Goal: Task Accomplishment & Management: Use online tool/utility

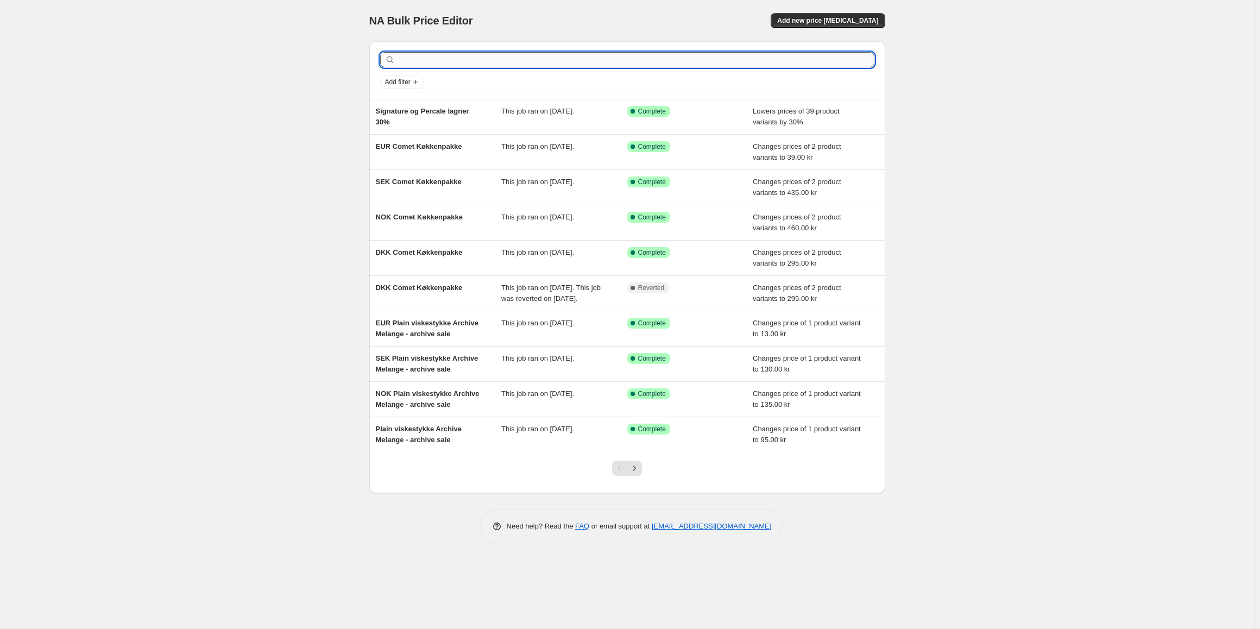
click at [452, 62] on input "text" at bounding box center [636, 59] width 477 height 15
type input "herr"
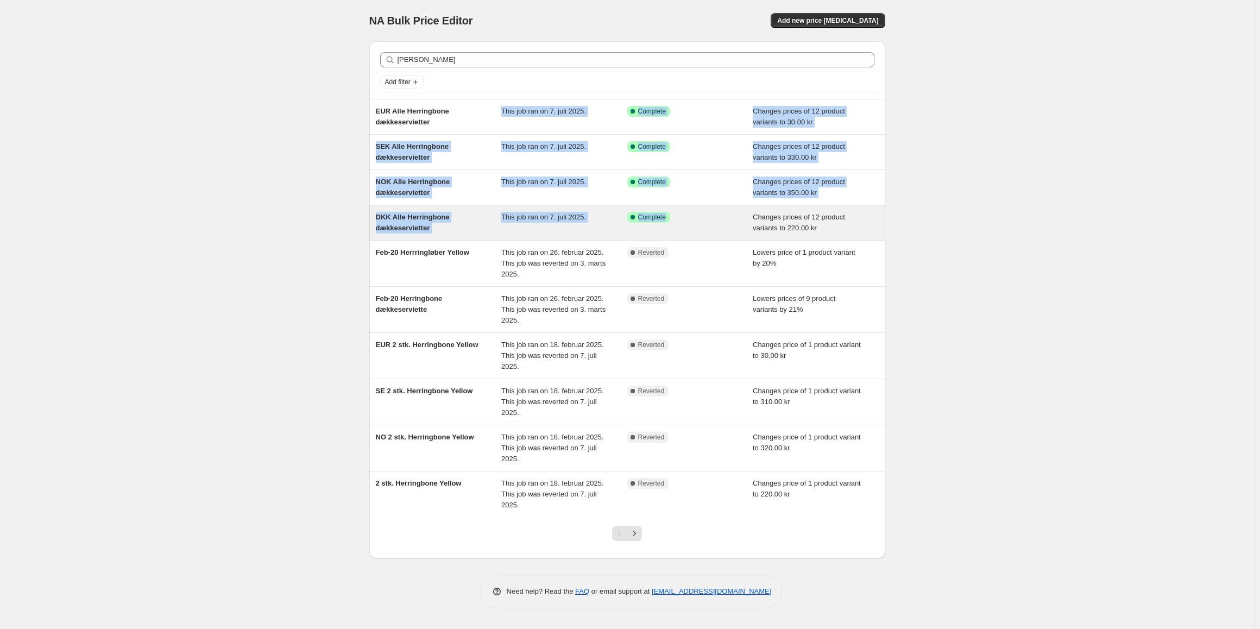
drag, startPoint x: 468, startPoint y: 120, endPoint x: 665, endPoint y: 225, distance: 223.1
click at [667, 225] on ul "EUR Alle Herringbone dækkeservietter This job ran on 7. juli 2025. Success Comp…" at bounding box center [627, 308] width 516 height 418
click at [558, 224] on div "This job ran on 7. juli 2025." at bounding box center [564, 223] width 126 height 22
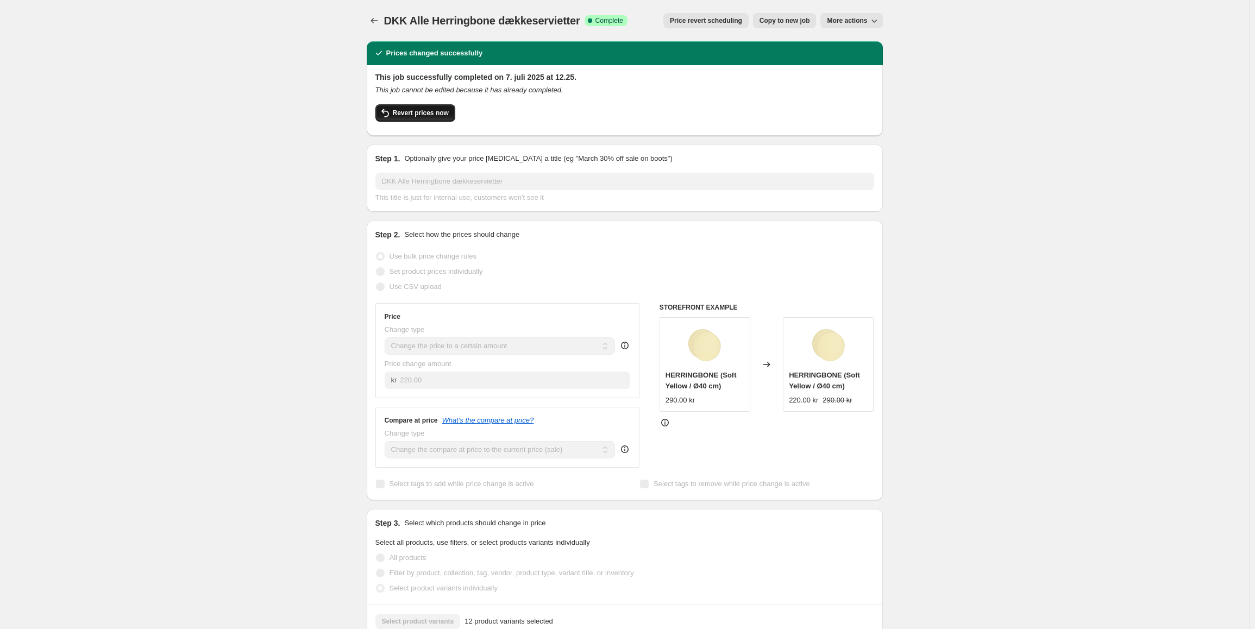
click at [423, 115] on span "Revert prices now" at bounding box center [421, 113] width 56 height 9
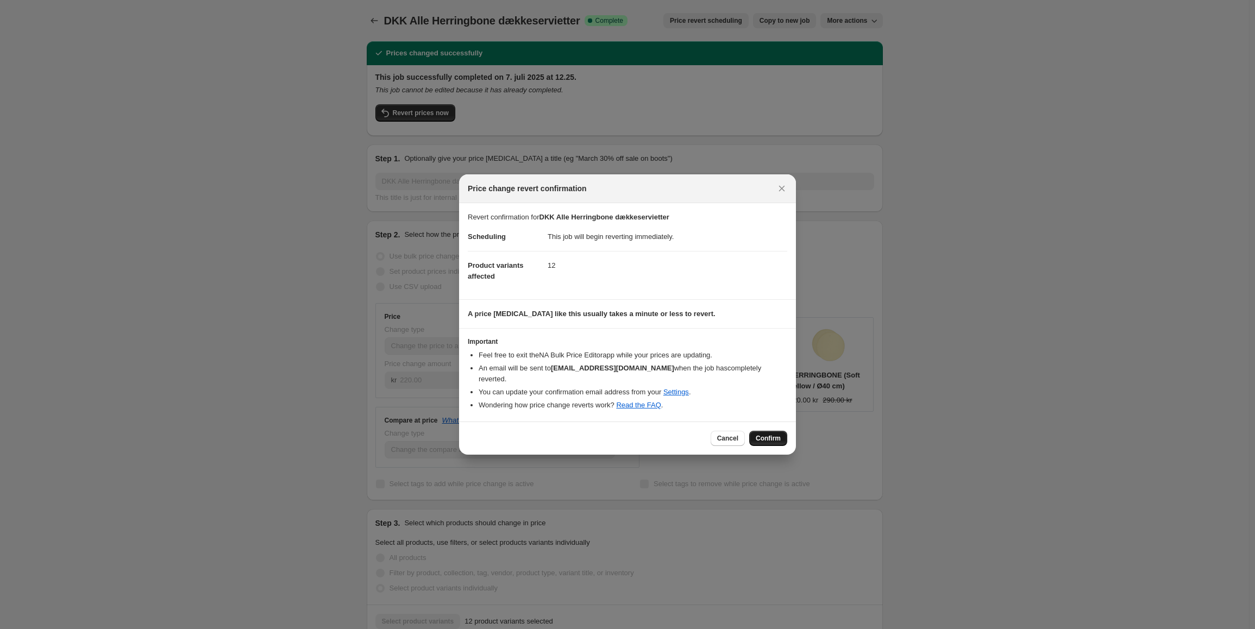
click at [767, 436] on span "Confirm" at bounding box center [768, 438] width 25 height 9
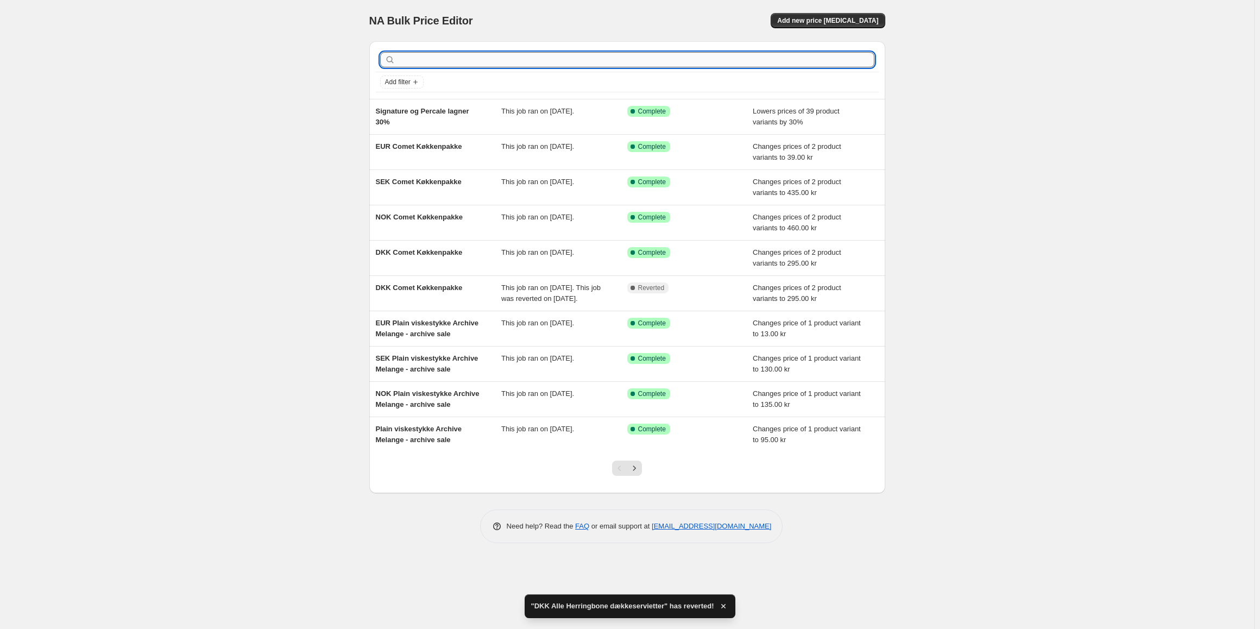
click at [431, 54] on input "text" at bounding box center [636, 59] width 477 height 15
type input "herr"
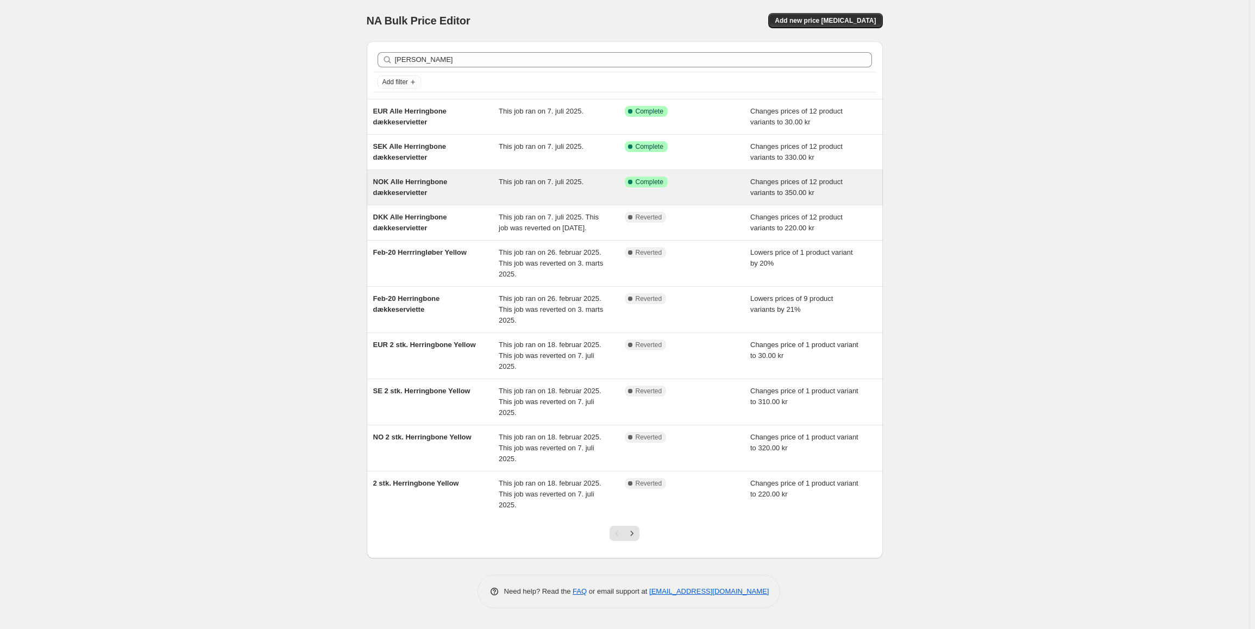
click at [482, 180] on div "NOK Alle Herringbone dækkeservietter" at bounding box center [436, 188] width 126 height 22
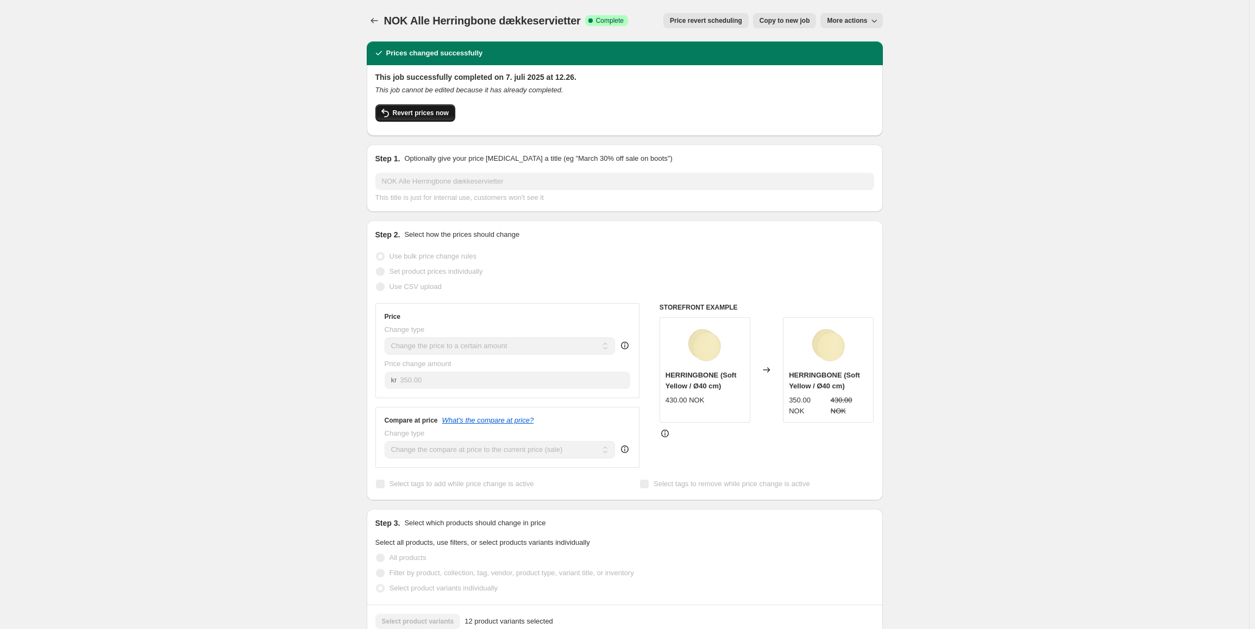
click at [434, 112] on span "Revert prices now" at bounding box center [421, 113] width 56 height 9
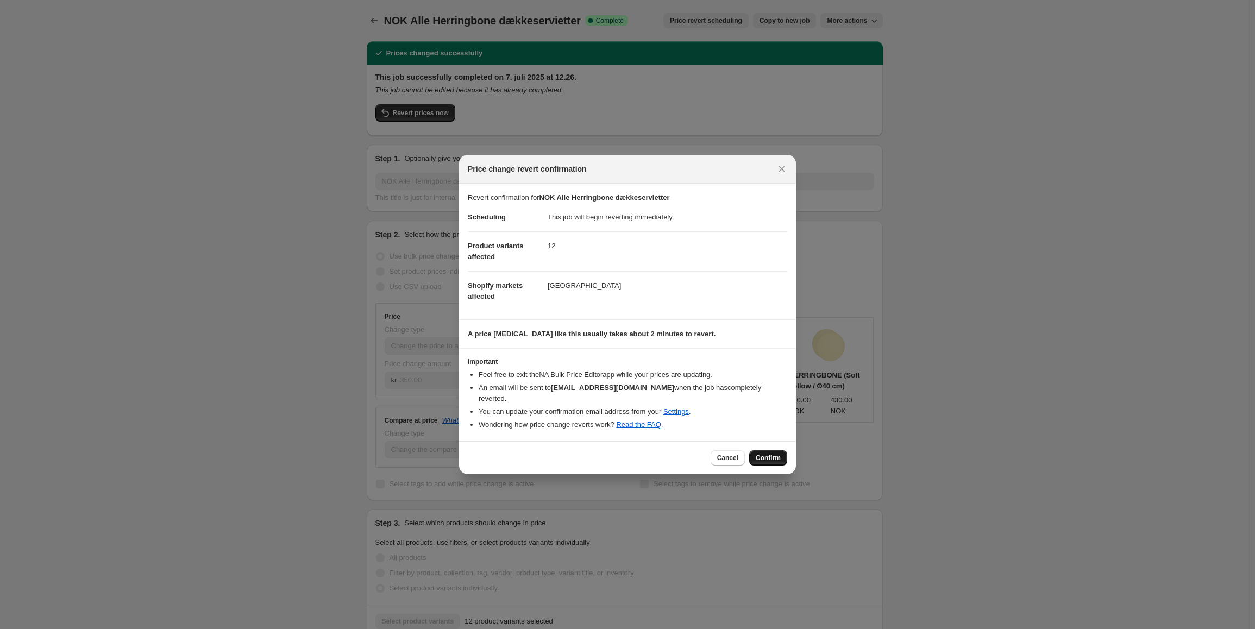
click at [763, 454] on span "Confirm" at bounding box center [768, 458] width 25 height 9
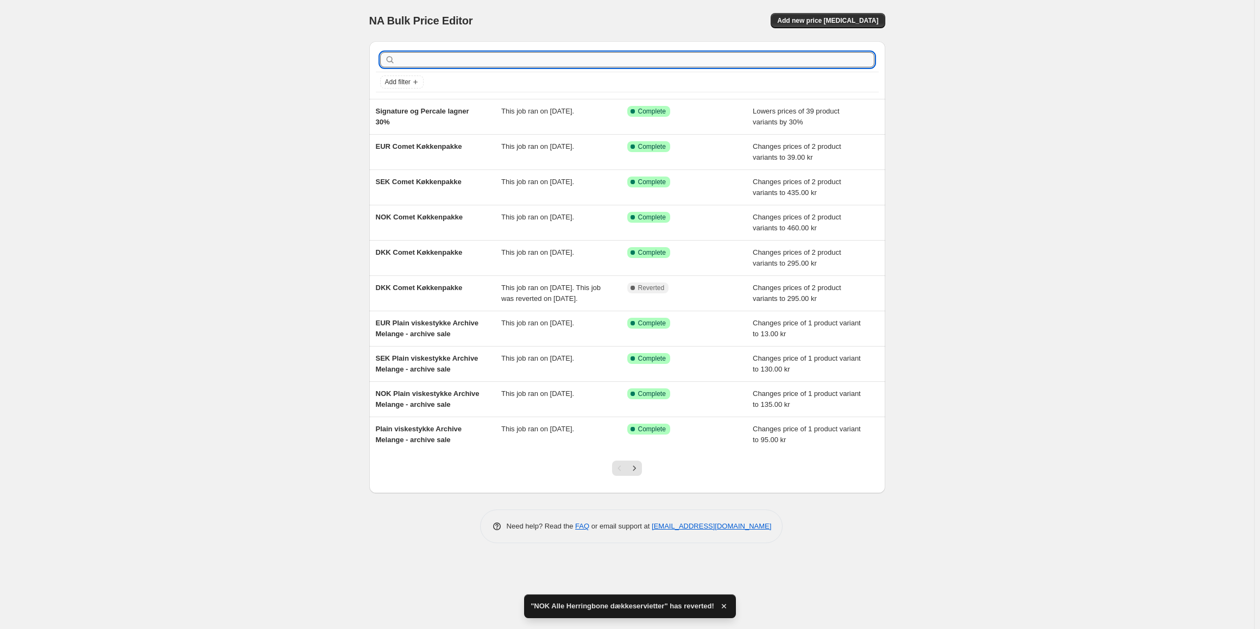
click at [474, 59] on input "text" at bounding box center [636, 59] width 477 height 15
type input "herr"
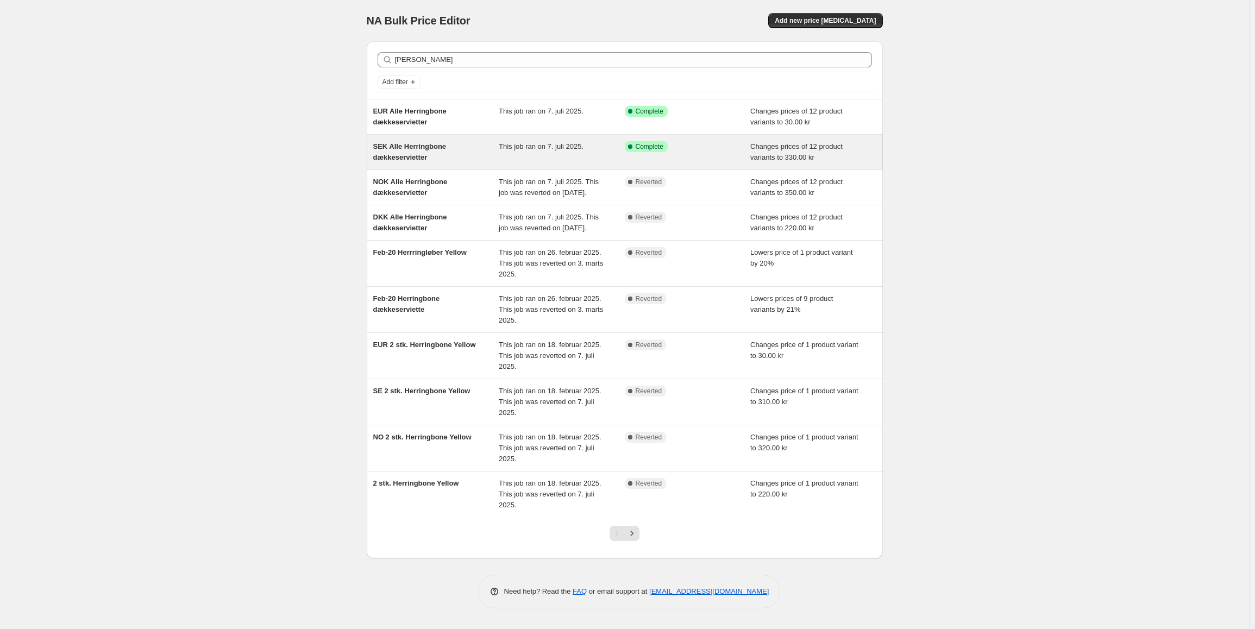
click at [445, 152] on div "SEK Alle Herringbone dækkeservietter" at bounding box center [436, 152] width 126 height 22
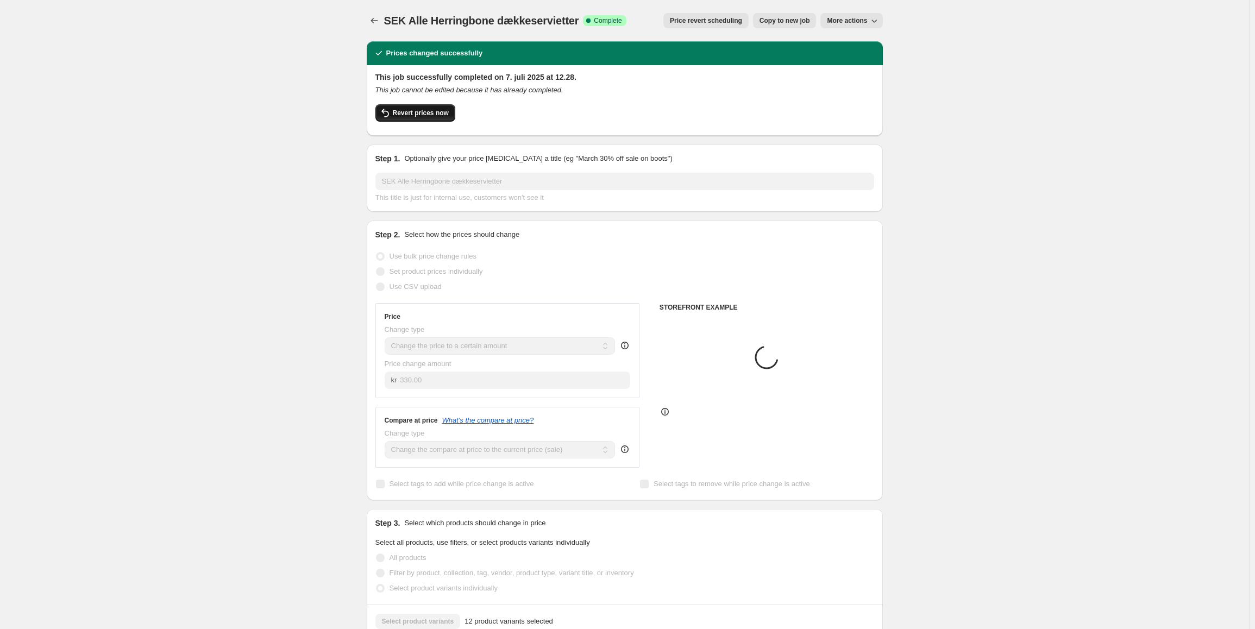
click at [416, 121] on button "Revert prices now" at bounding box center [415, 112] width 80 height 17
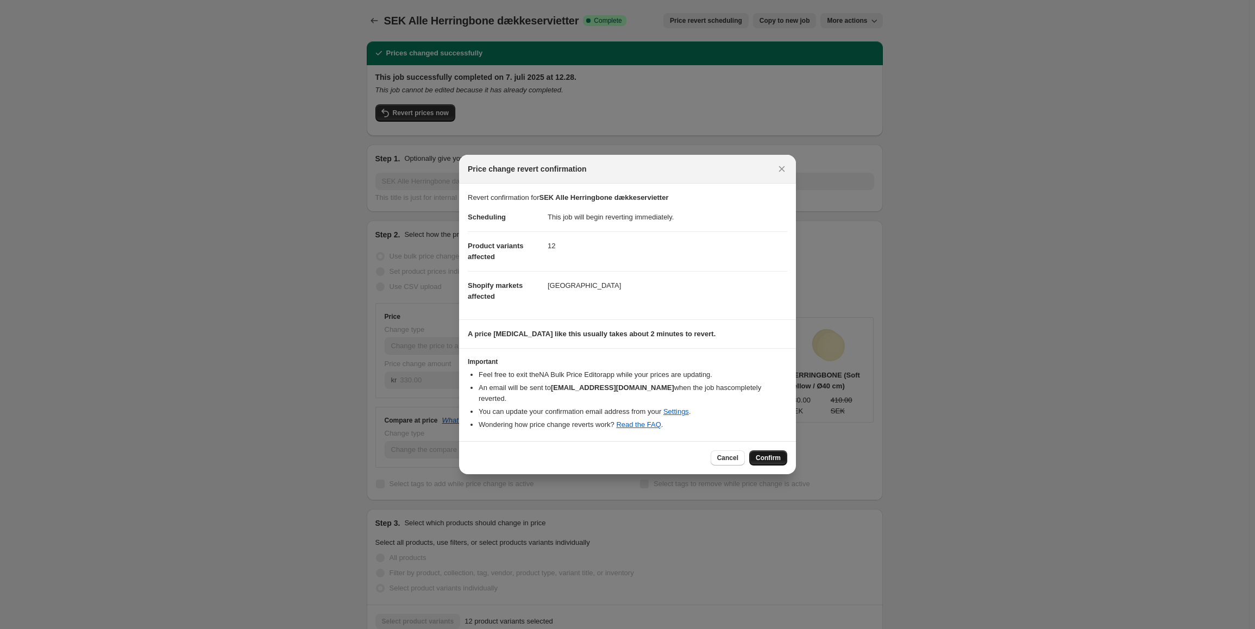
click at [774, 456] on span "Confirm" at bounding box center [768, 458] width 25 height 9
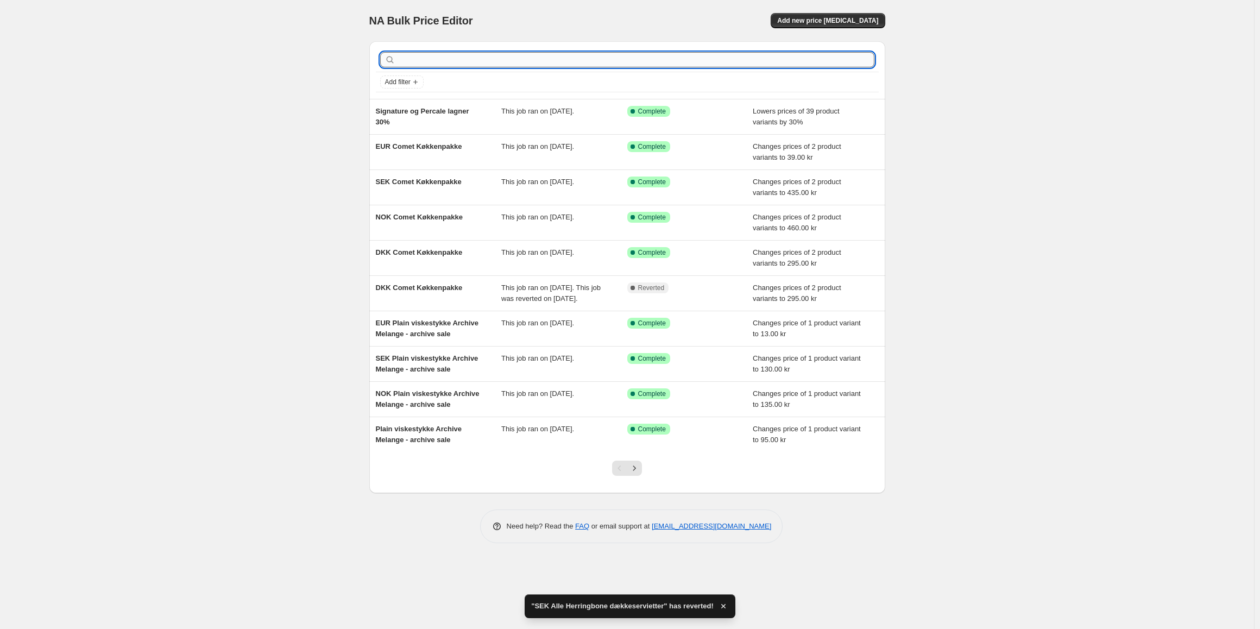
click at [450, 64] on input "text" at bounding box center [636, 59] width 477 height 15
type input "herr"
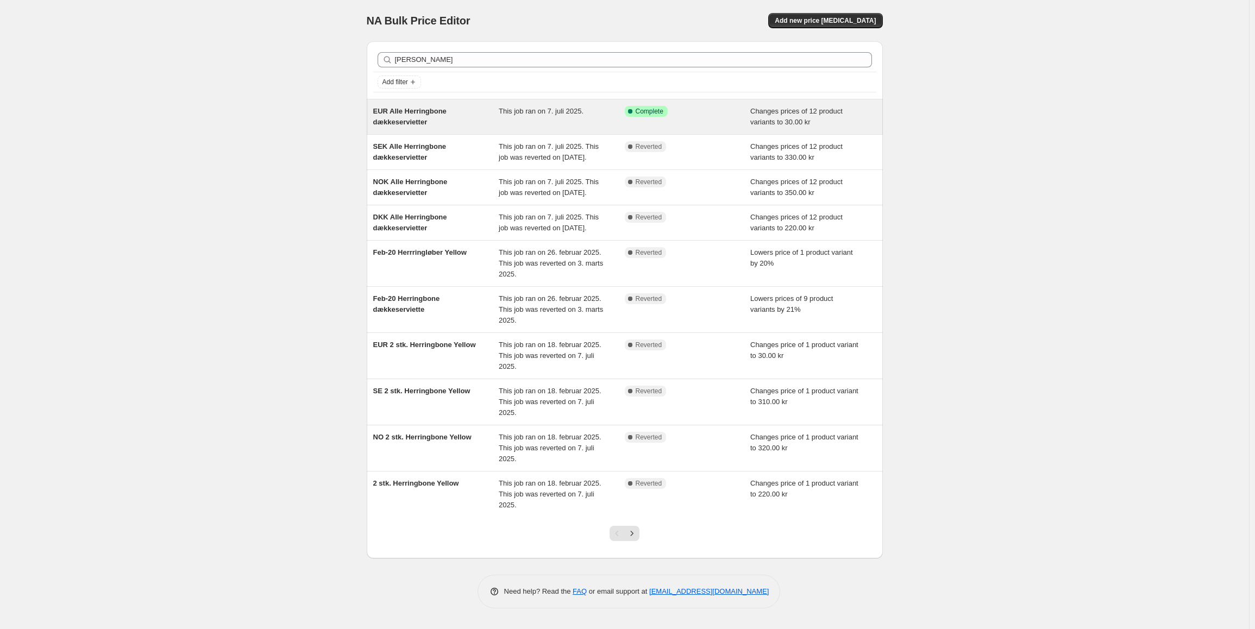
click at [438, 124] on div "EUR Alle Herringbone dækkeservietter" at bounding box center [436, 117] width 126 height 22
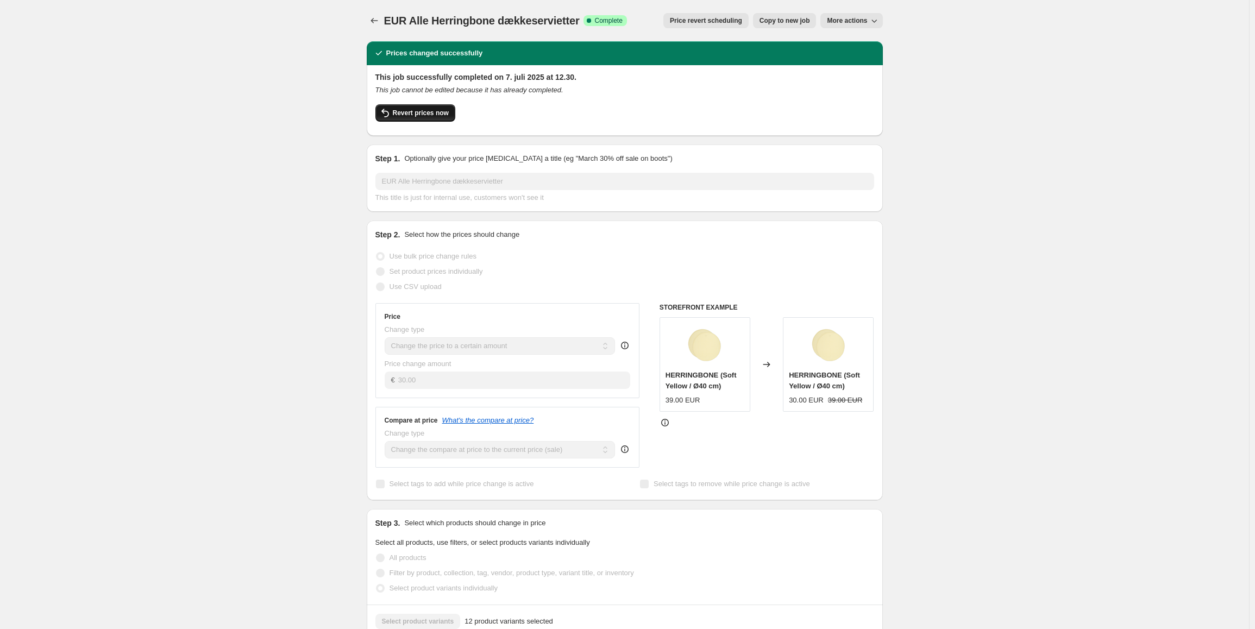
click at [402, 117] on button "Revert prices now" at bounding box center [415, 112] width 80 height 17
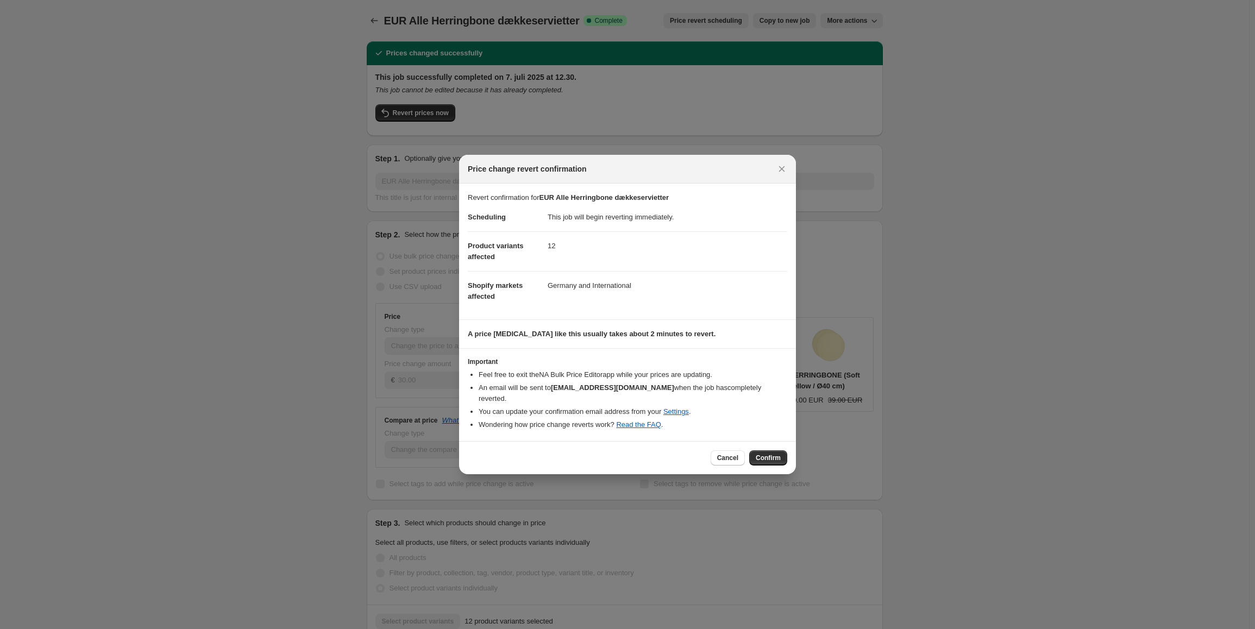
click at [772, 441] on div "Cancel Confirm" at bounding box center [627, 457] width 337 height 33
click at [776, 450] on button "Confirm" at bounding box center [768, 457] width 38 height 15
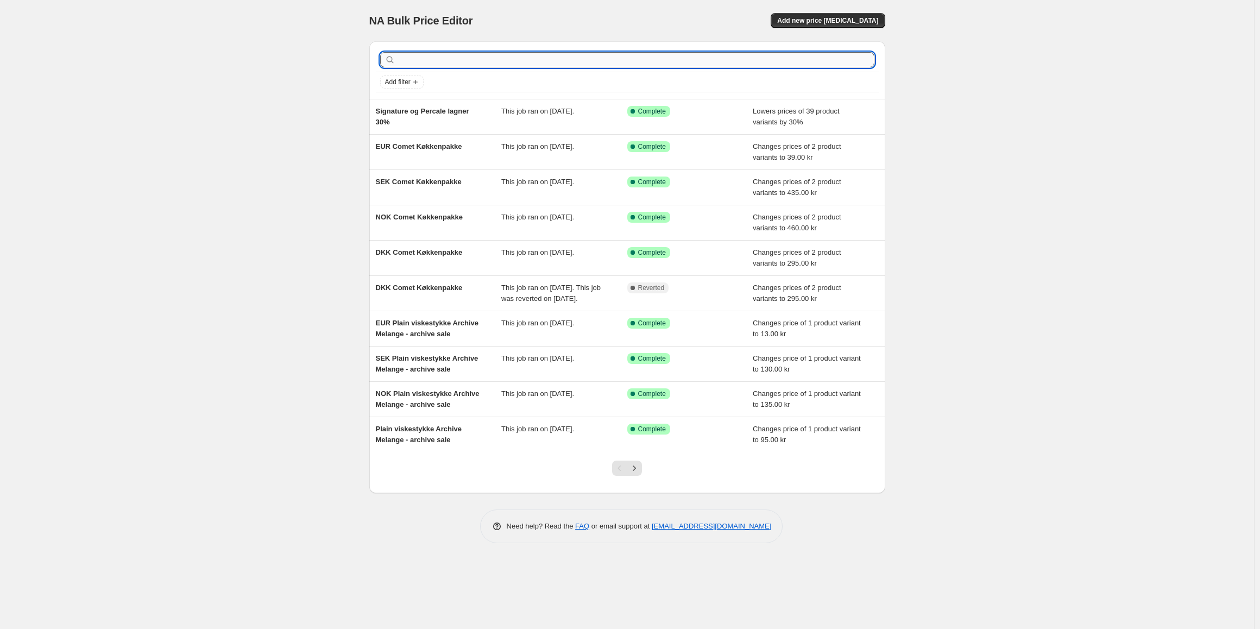
click at [551, 56] on input "text" at bounding box center [636, 59] width 477 height 15
type input "herr"
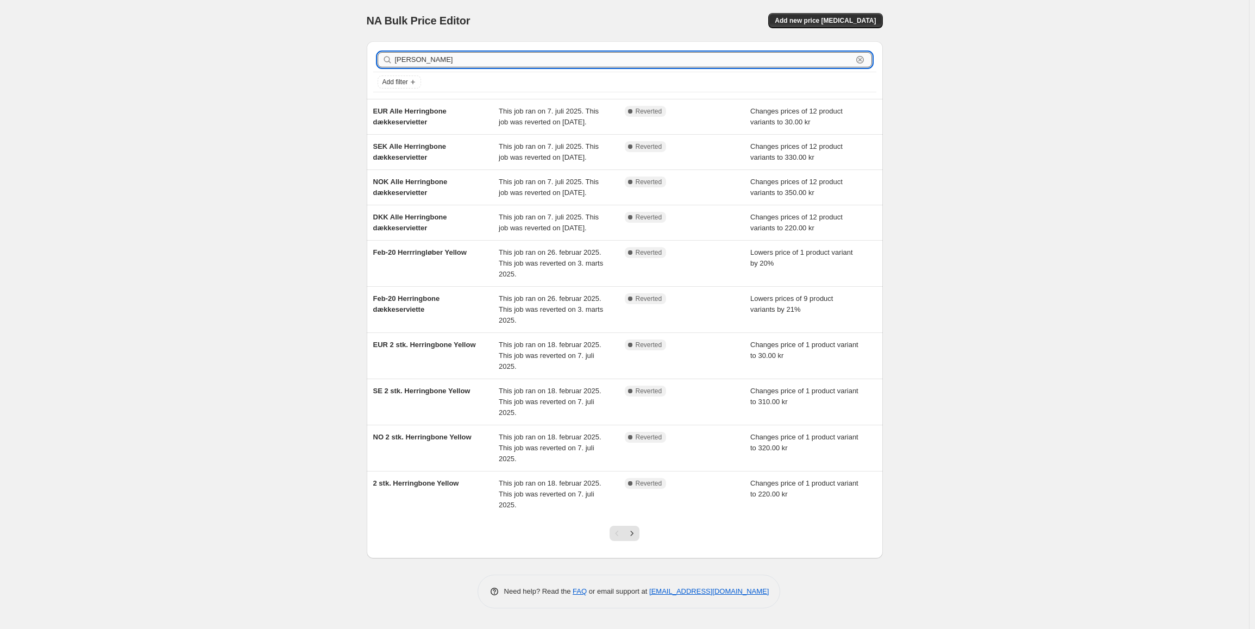
click at [460, 58] on input "herr" at bounding box center [623, 59] width 457 height 15
type input "plain"
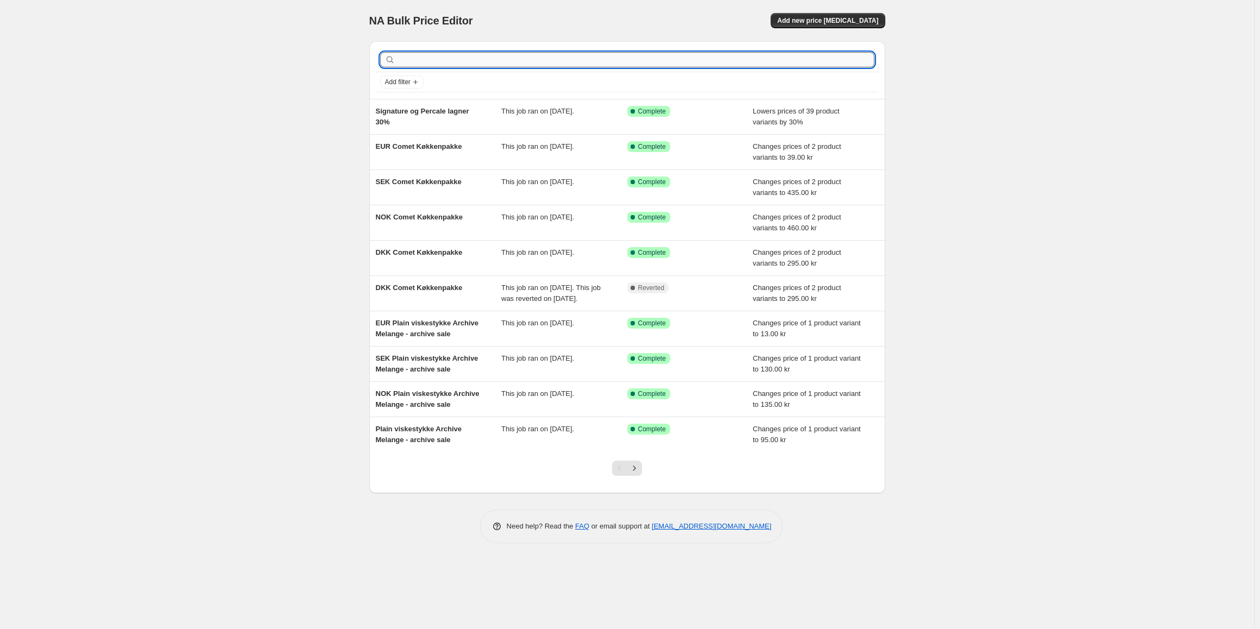
click at [492, 57] on input "text" at bounding box center [636, 59] width 477 height 15
type input "onli"
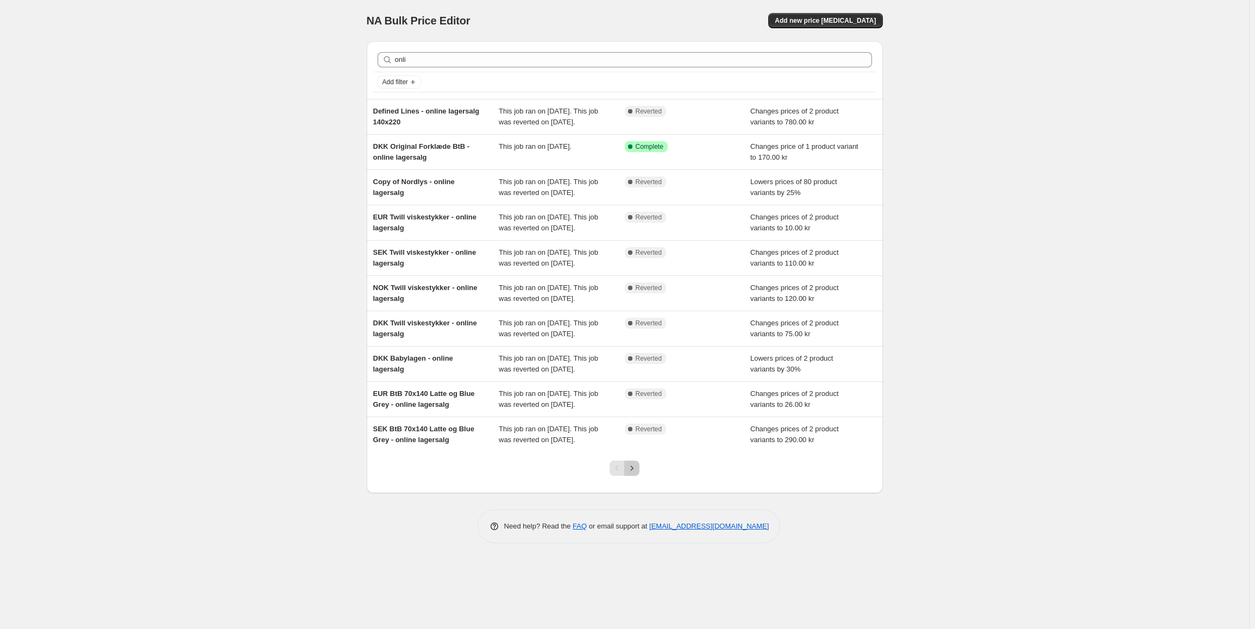
click at [631, 474] on icon "Next" at bounding box center [631, 468] width 11 height 11
click at [632, 474] on icon "Next" at bounding box center [631, 468] width 11 height 11
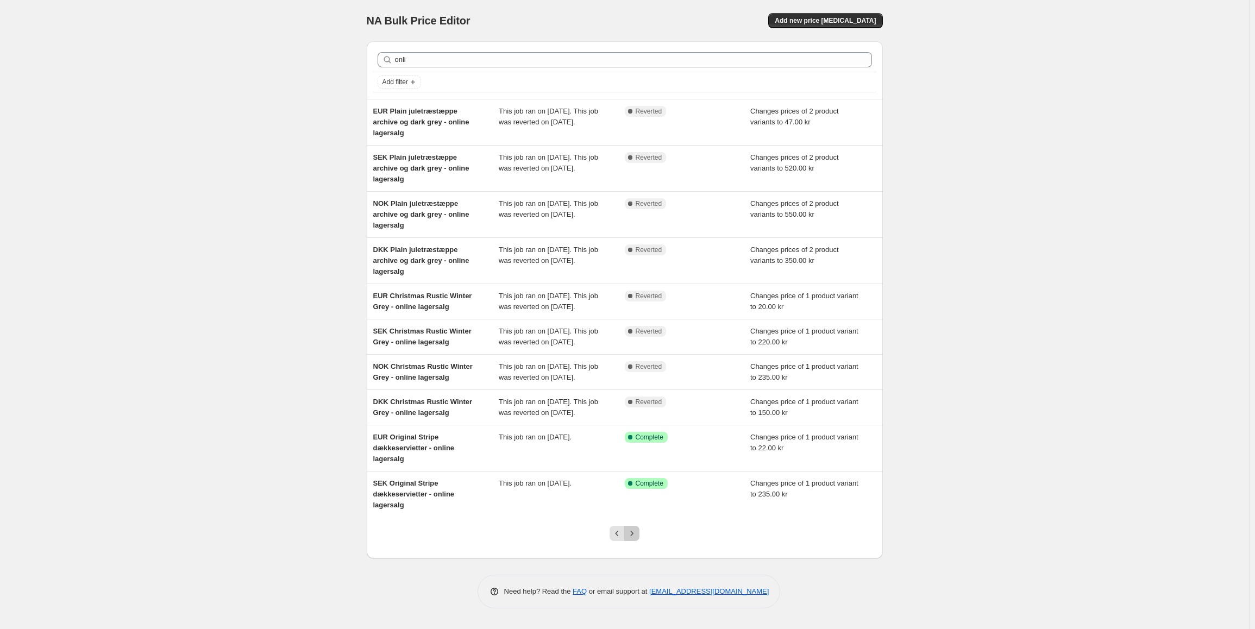
click at [637, 539] on icon "Next" at bounding box center [631, 533] width 11 height 11
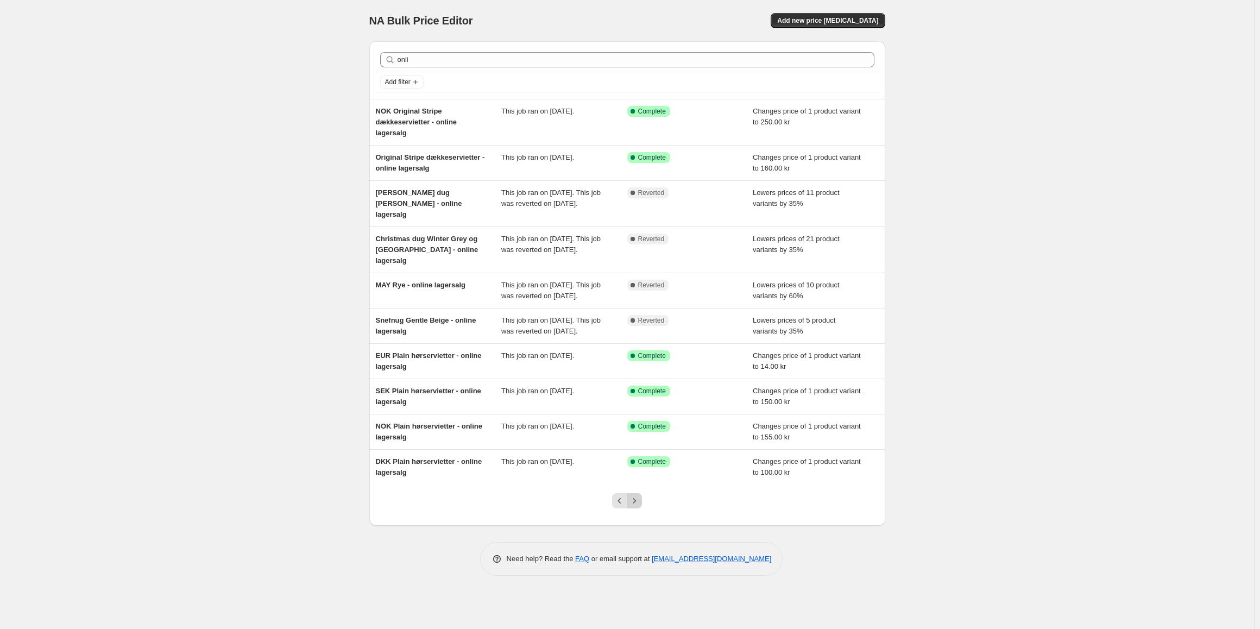
click at [638, 506] on icon "Next" at bounding box center [634, 500] width 11 height 11
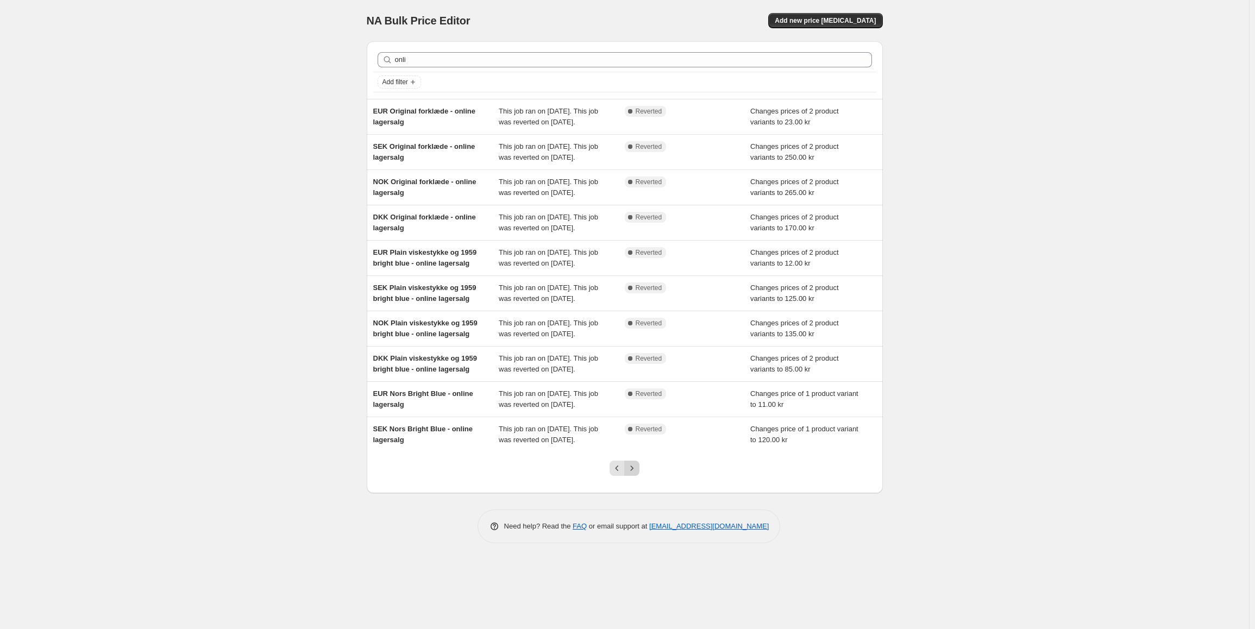
click at [636, 474] on icon "Next" at bounding box center [631, 468] width 11 height 11
click at [634, 474] on icon "Next" at bounding box center [631, 468] width 11 height 11
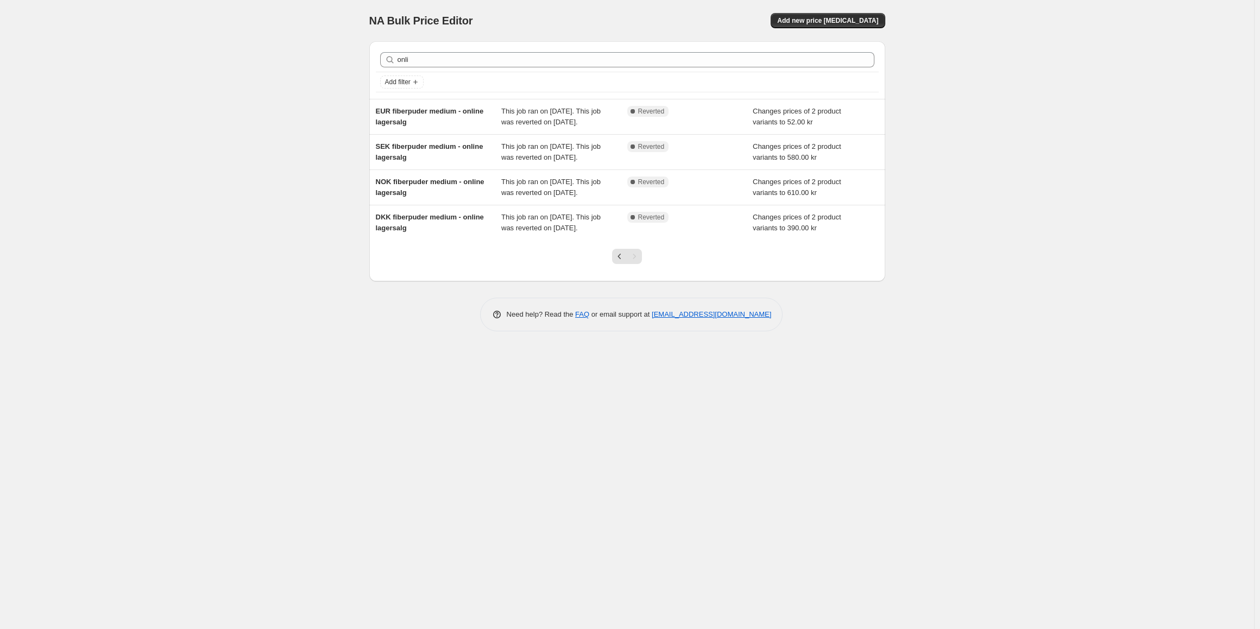
click at [451, 68] on div "onli Clear" at bounding box center [627, 60] width 503 height 24
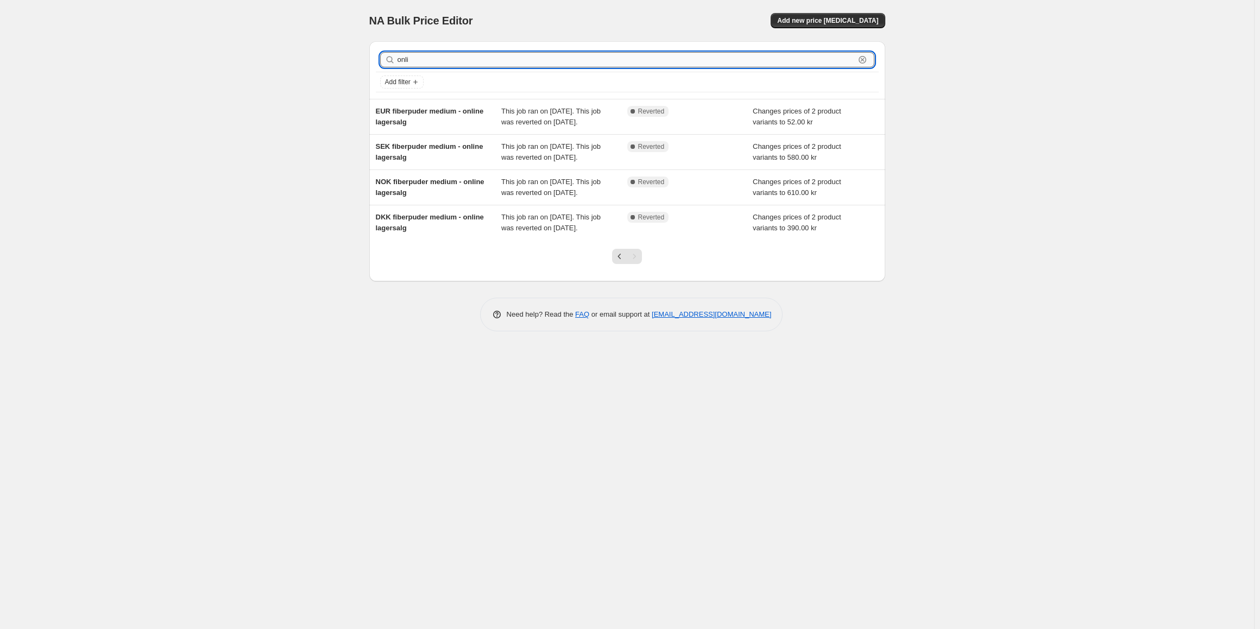
click at [449, 59] on input "onli" at bounding box center [626, 59] width 457 height 15
type input "plain"
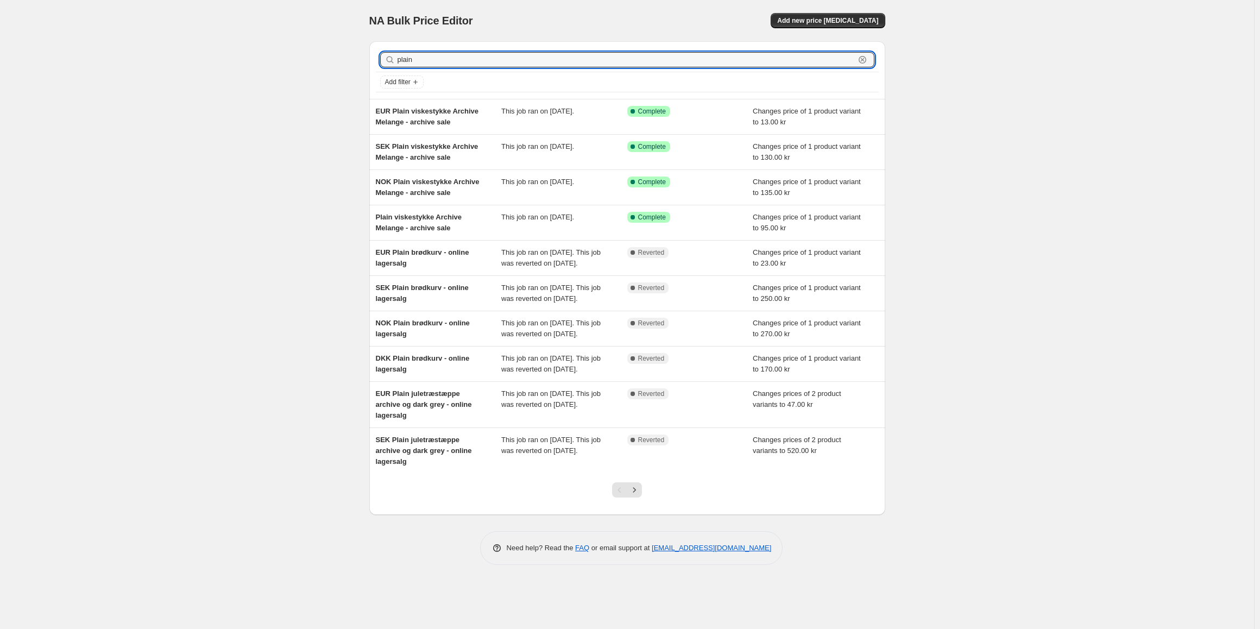
click at [449, 59] on input "plain" at bounding box center [626, 59] width 457 height 15
type input "plain kø"
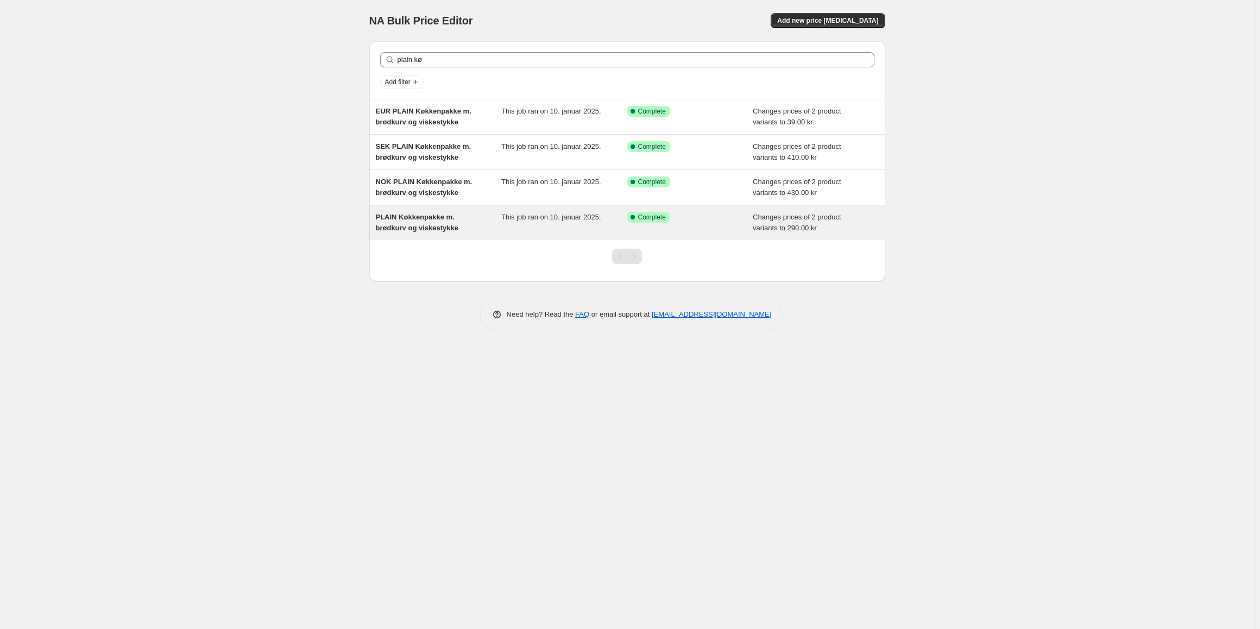
click at [499, 231] on div "PLAIN Køkkenpakke m. brødkurv og viskestykke" at bounding box center [439, 223] width 126 height 22
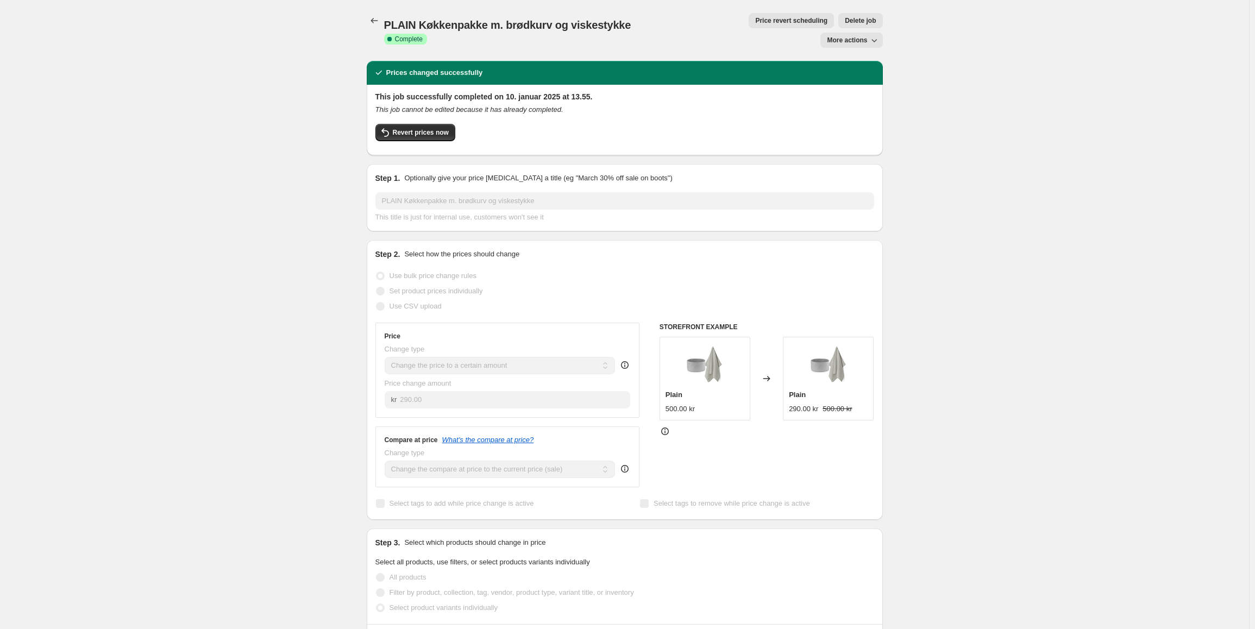
click at [435, 125] on div "Revert prices now" at bounding box center [624, 135] width 499 height 23
click at [392, 126] on icon "button" at bounding box center [385, 132] width 13 height 13
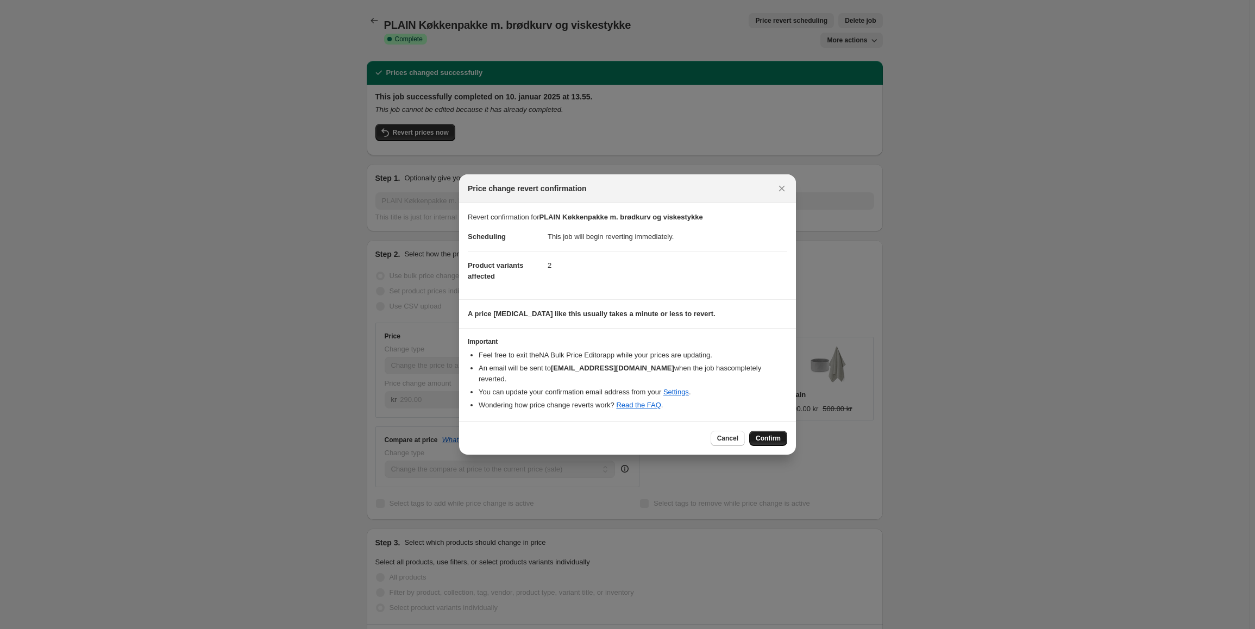
click at [775, 435] on span "Confirm" at bounding box center [768, 438] width 25 height 9
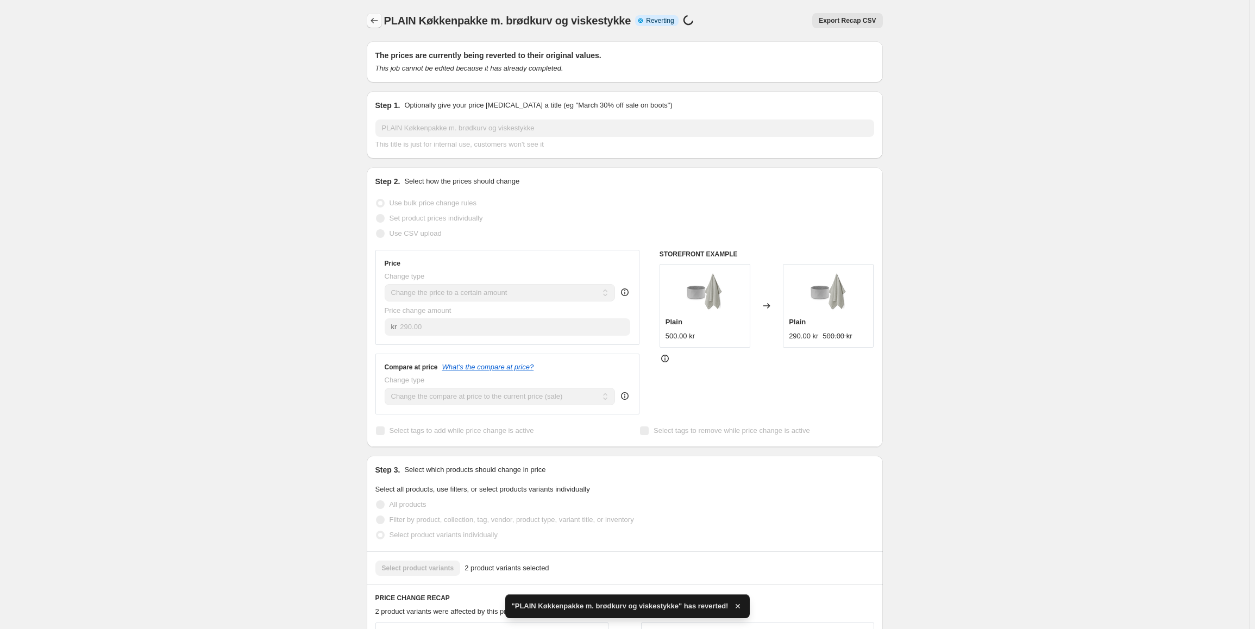
click at [373, 21] on icon "Price change jobs" at bounding box center [374, 20] width 11 height 11
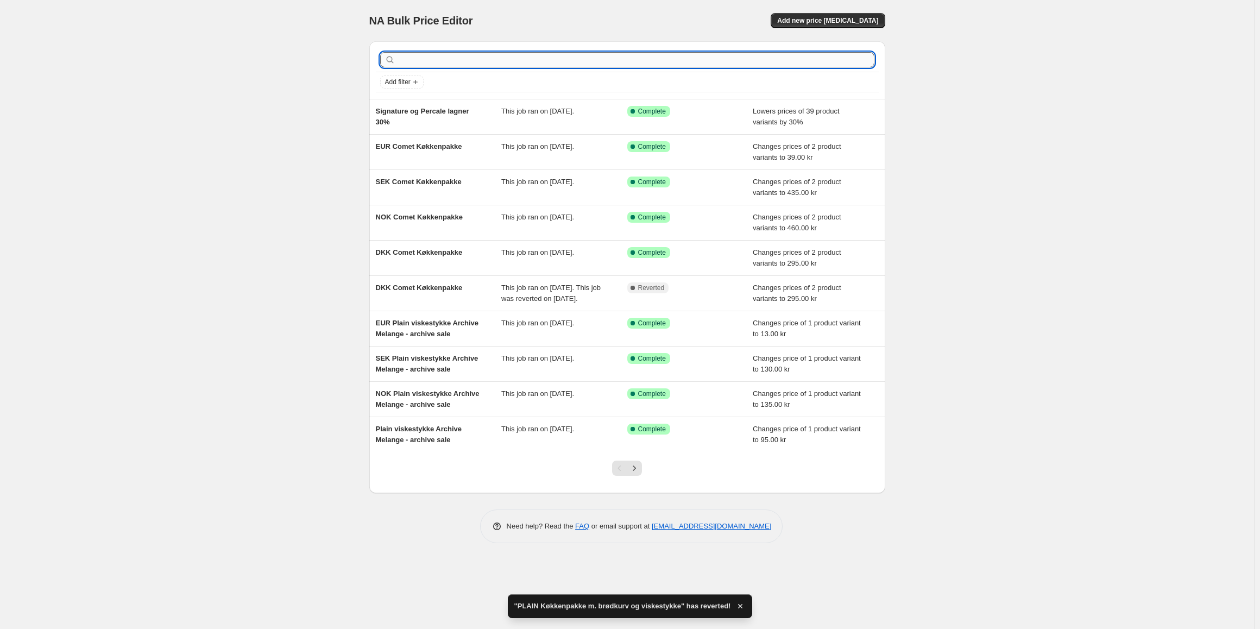
click at [446, 58] on input "text" at bounding box center [636, 59] width 477 height 15
type input "plain k"
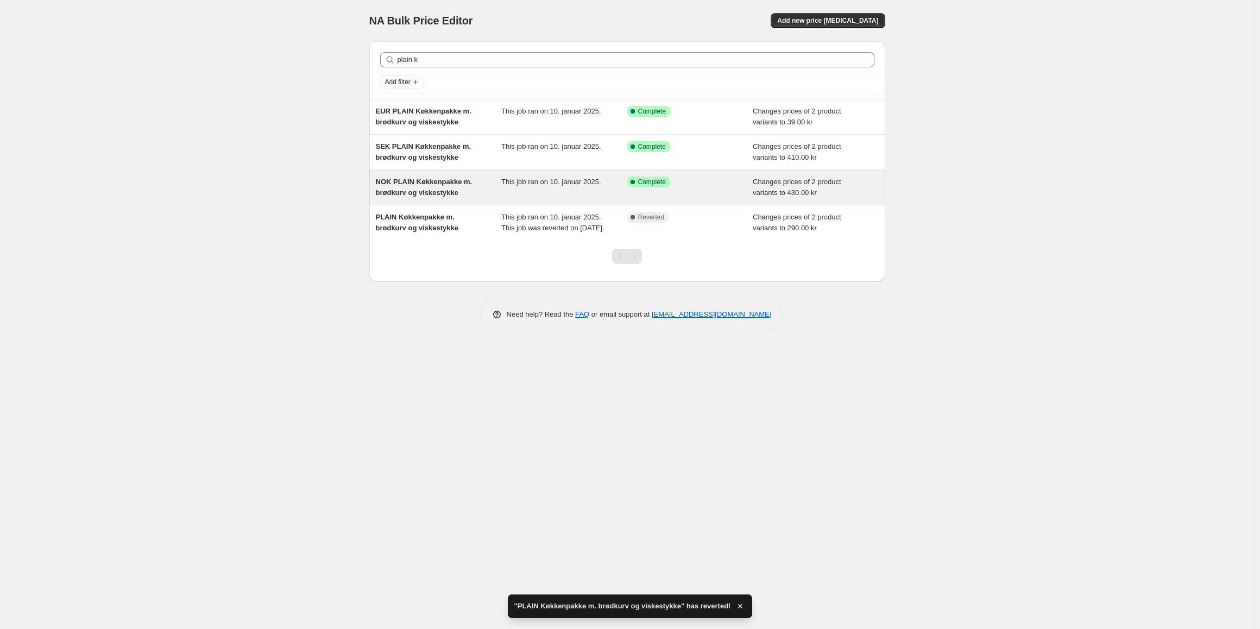
click at [502, 179] on span "This job ran on 10. januar 2025." at bounding box center [551, 182] width 100 height 8
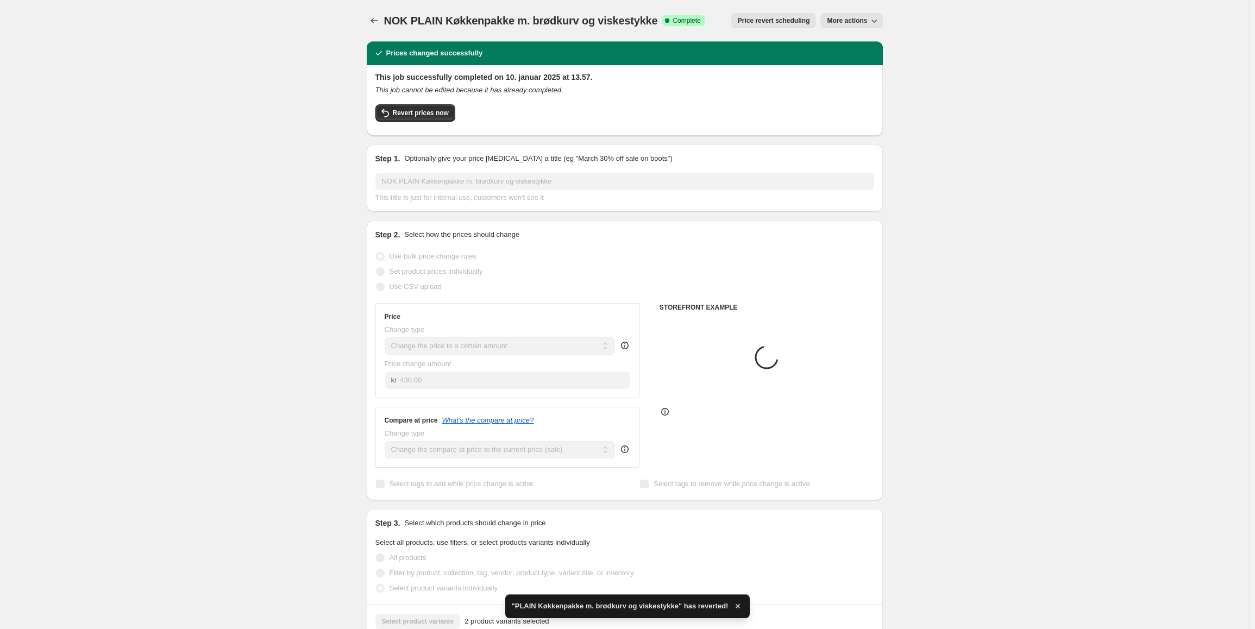
click at [424, 123] on div "Revert prices now" at bounding box center [624, 115] width 499 height 23
click at [424, 116] on span "Revert prices now" at bounding box center [421, 113] width 56 height 9
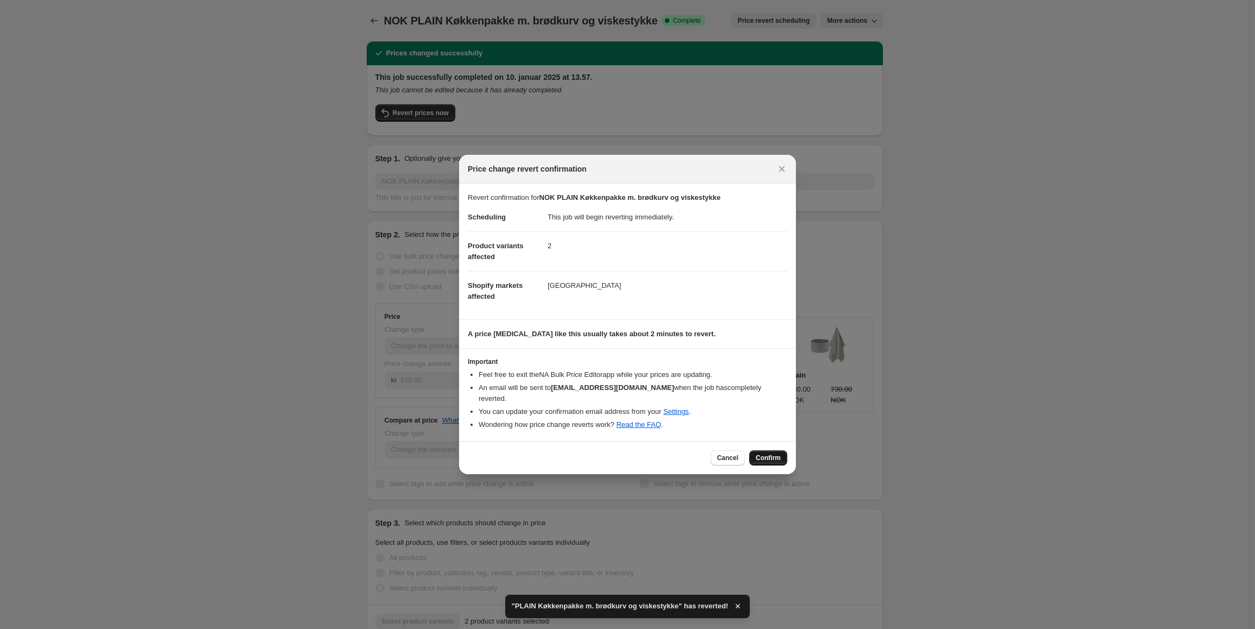
click at [776, 458] on button "Confirm" at bounding box center [768, 457] width 38 height 15
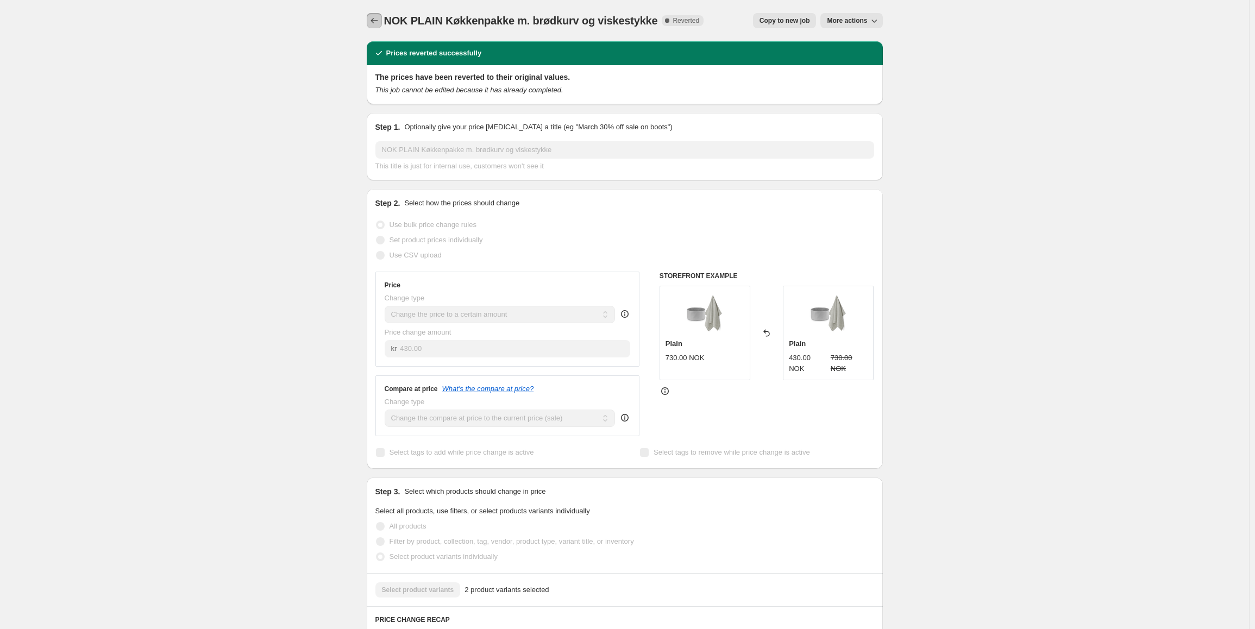
click at [375, 23] on icon "Price change jobs" at bounding box center [374, 20] width 11 height 11
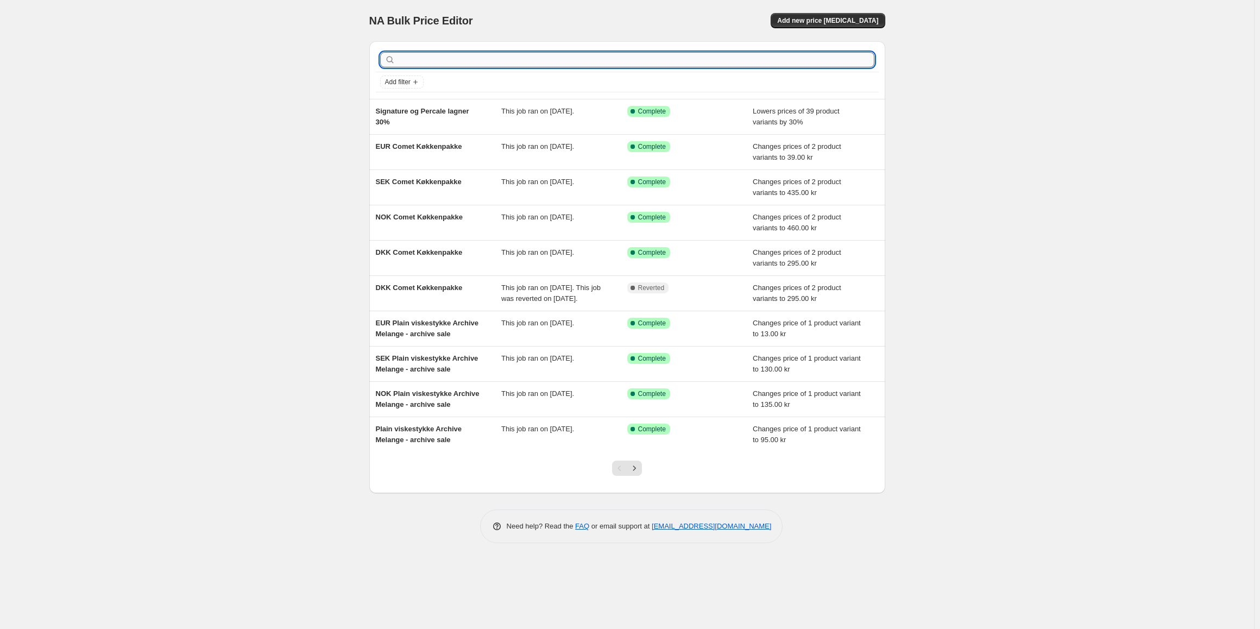
click at [461, 64] on input "text" at bounding box center [636, 59] width 477 height 15
type input "plain"
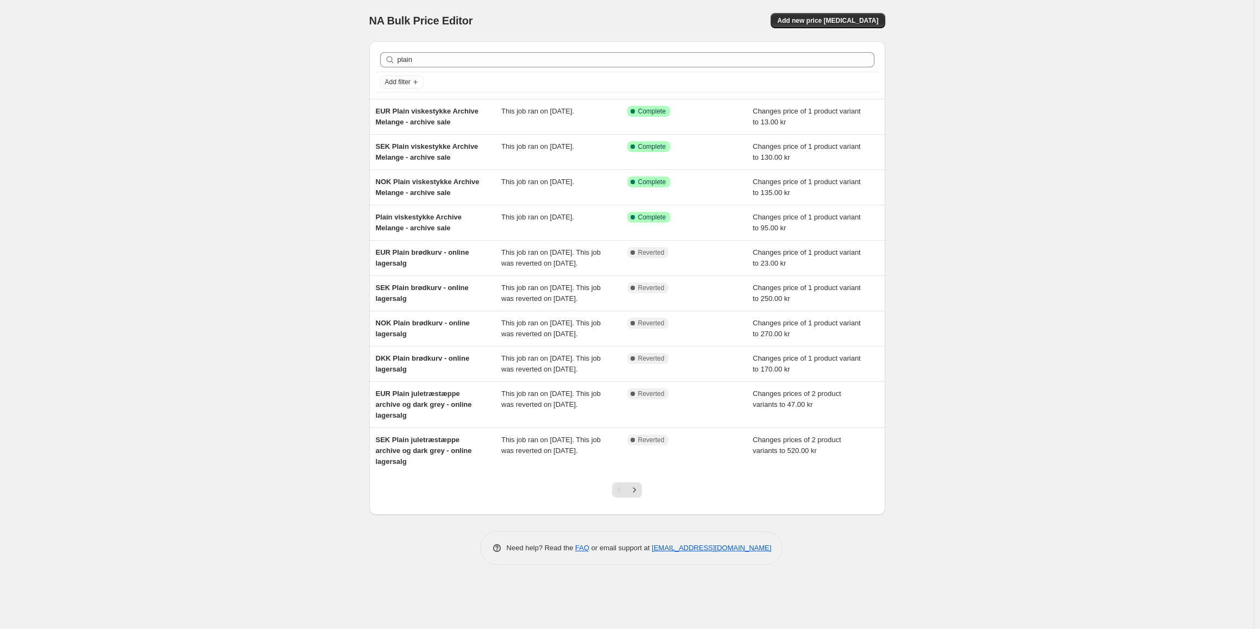
click at [430, 48] on div "plain Clear" at bounding box center [627, 60] width 503 height 24
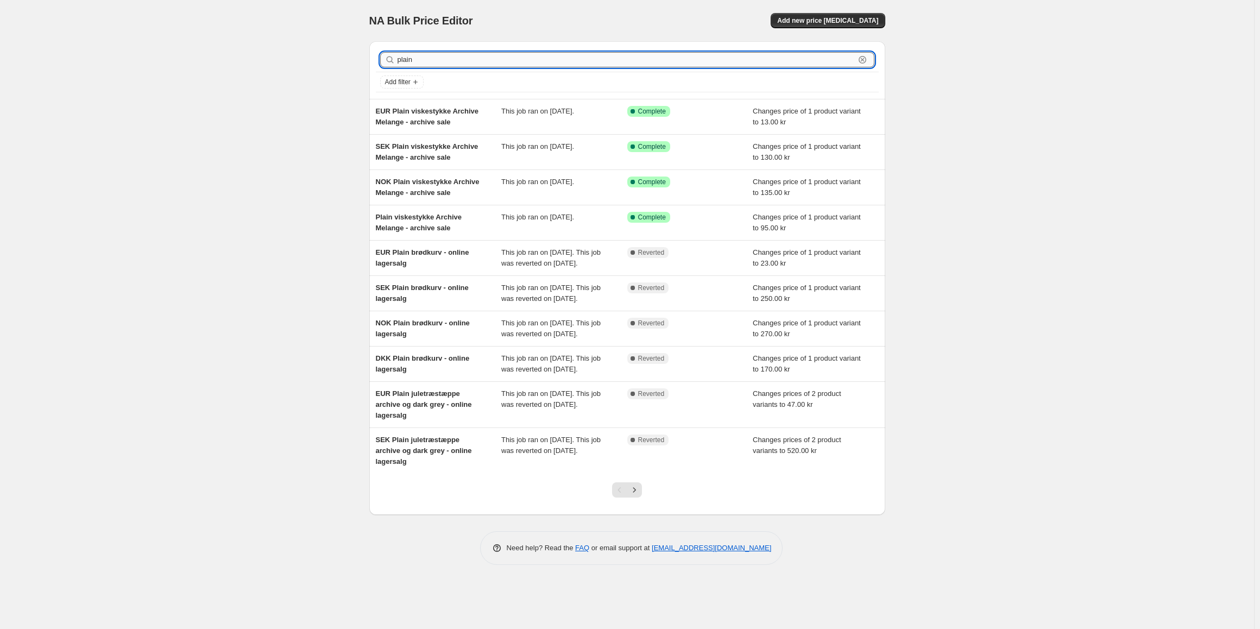
click at [442, 59] on input "plain" at bounding box center [626, 59] width 457 height 15
type input "plaink"
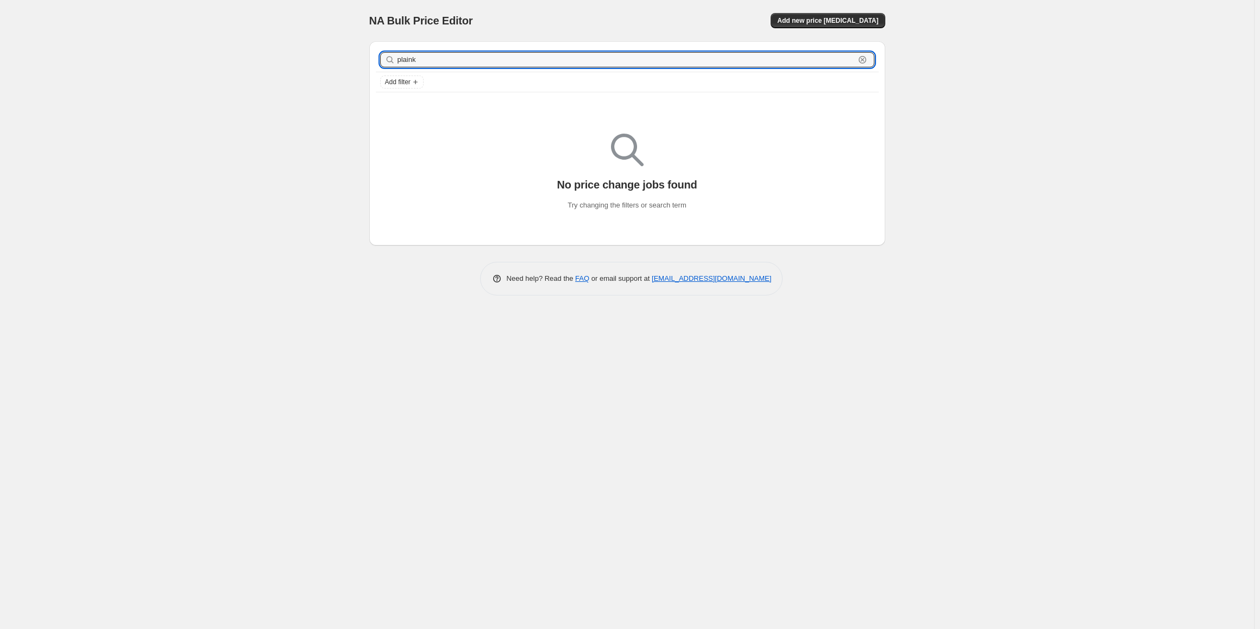
click at [446, 60] on input "plaink" at bounding box center [626, 59] width 457 height 15
type input "plain k"
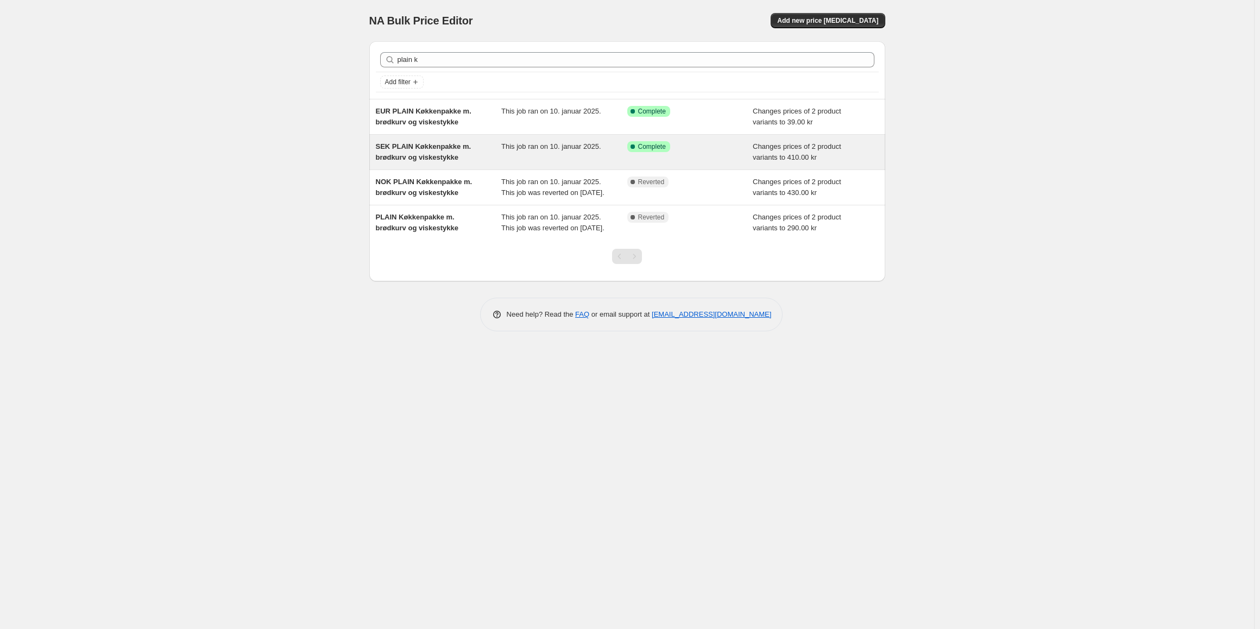
click at [469, 155] on div "SEK PLAIN Køkkenpakke m. brødkurv og viskestykke" at bounding box center [439, 152] width 126 height 22
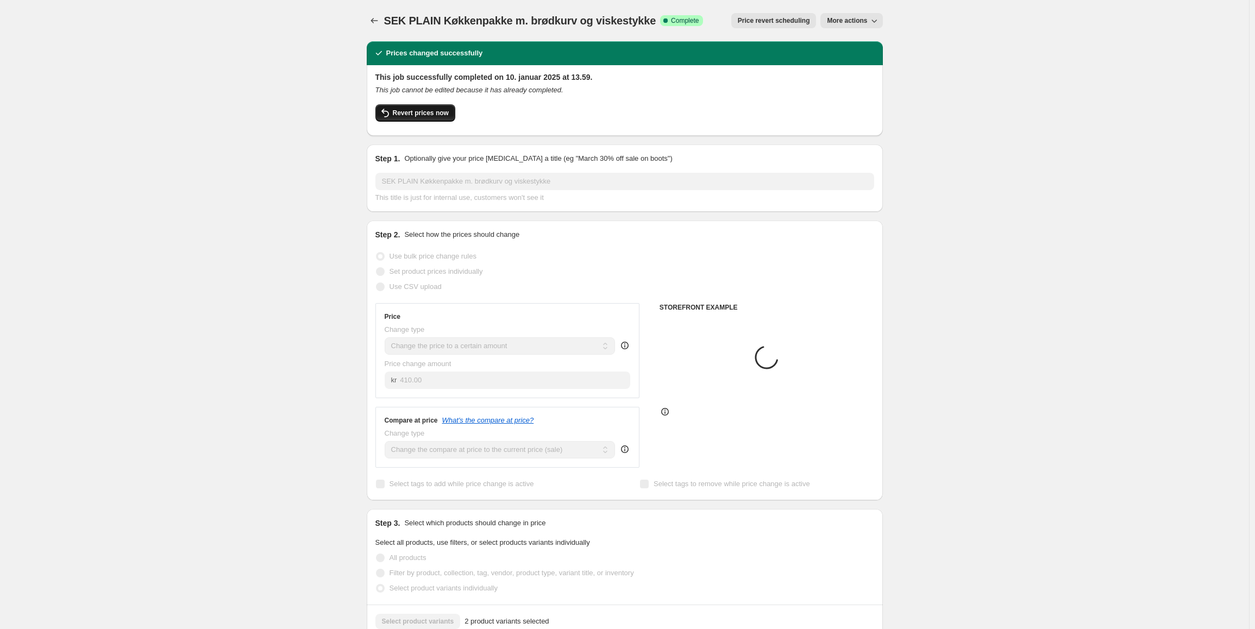
click at [417, 115] on span "Revert prices now" at bounding box center [421, 113] width 56 height 9
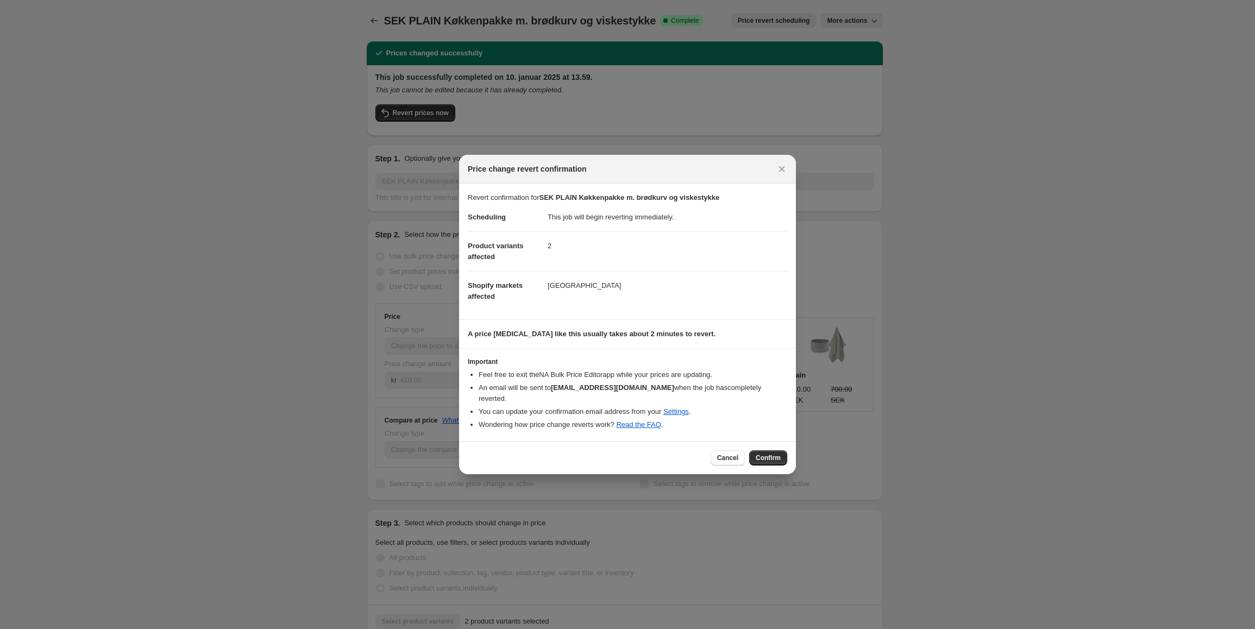
click at [783, 444] on div "Cancel Confirm" at bounding box center [627, 457] width 337 height 33
click at [783, 450] on button "Confirm" at bounding box center [768, 457] width 38 height 15
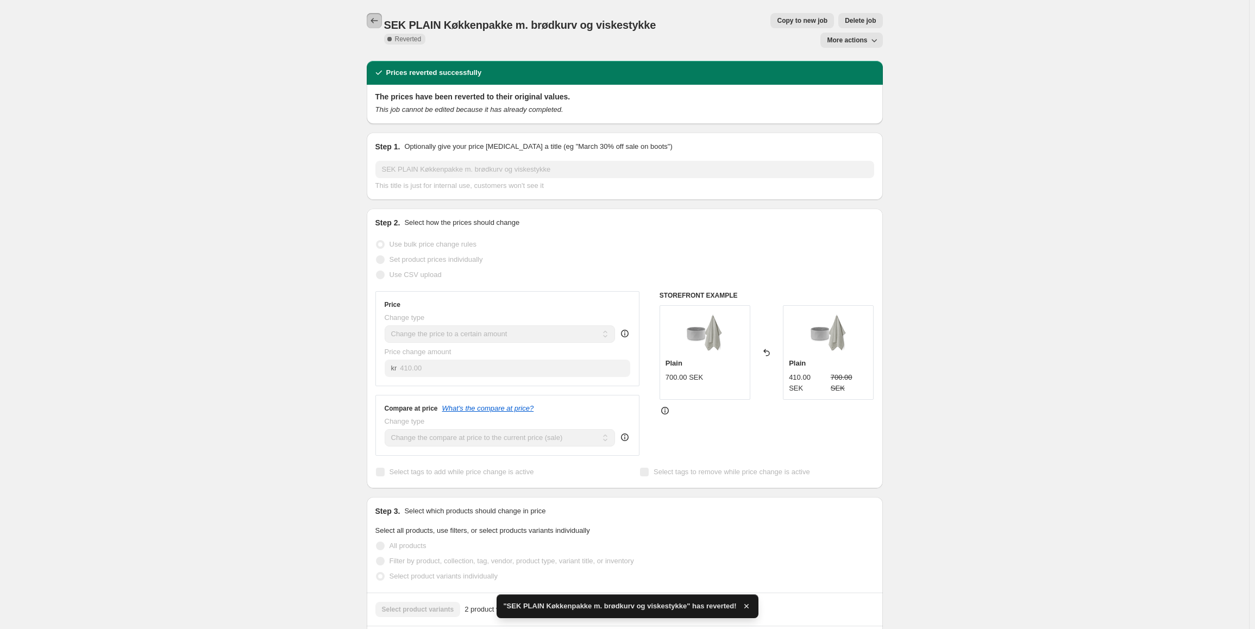
click at [380, 26] on icon "Price change jobs" at bounding box center [374, 20] width 11 height 11
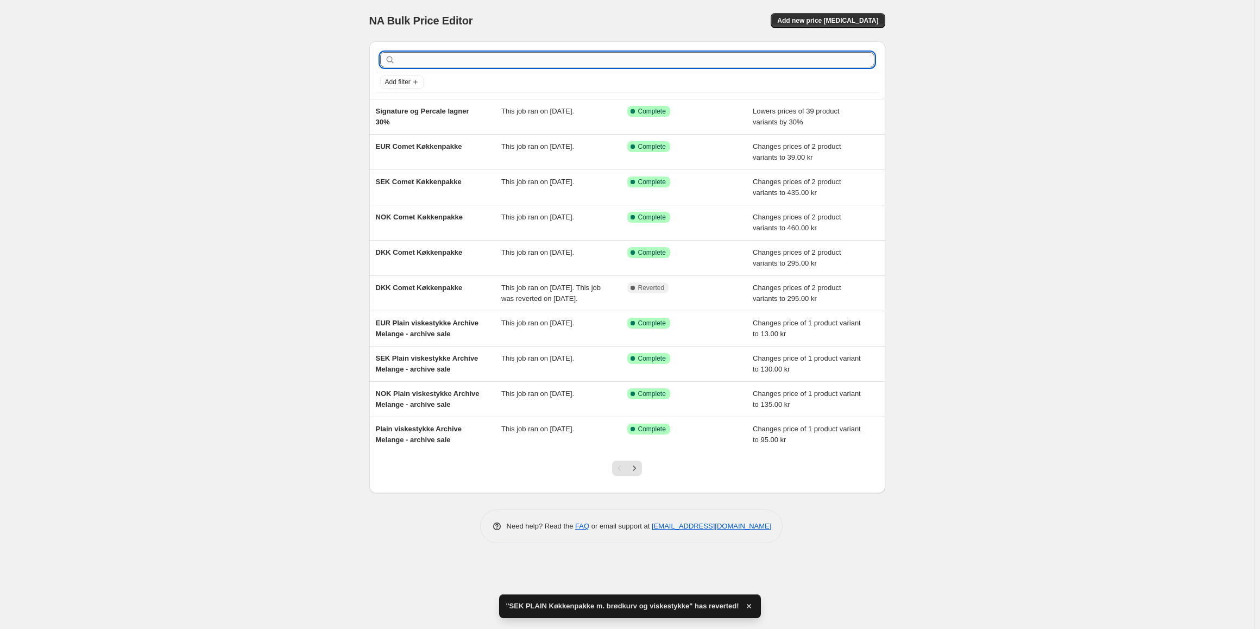
click at [442, 63] on input "text" at bounding box center [636, 59] width 477 height 15
type input "plaon k"
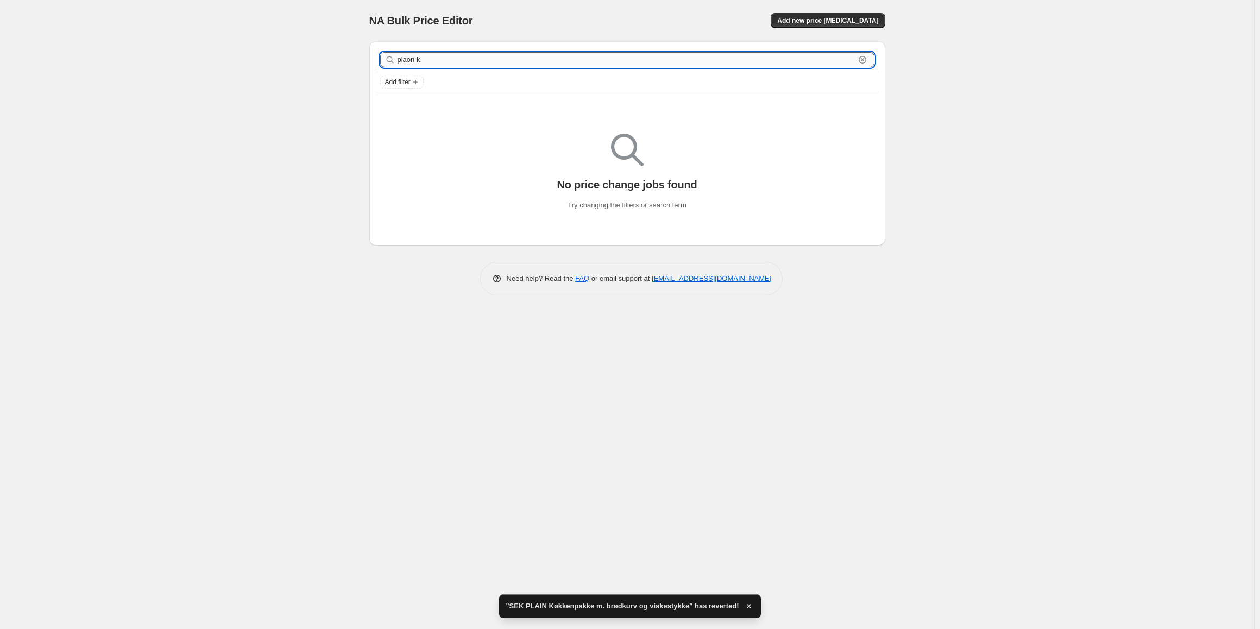
click at [417, 64] on input "plaon k" at bounding box center [626, 59] width 457 height 15
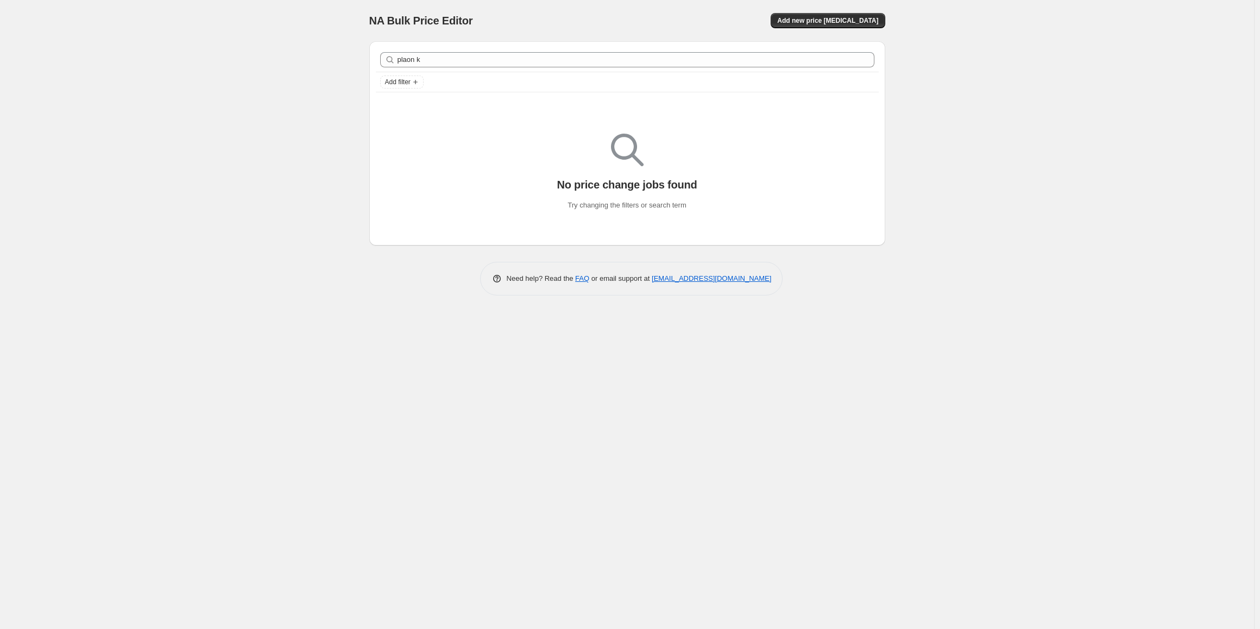
click at [390, 68] on div "plaon k Clear" at bounding box center [627, 60] width 503 height 24
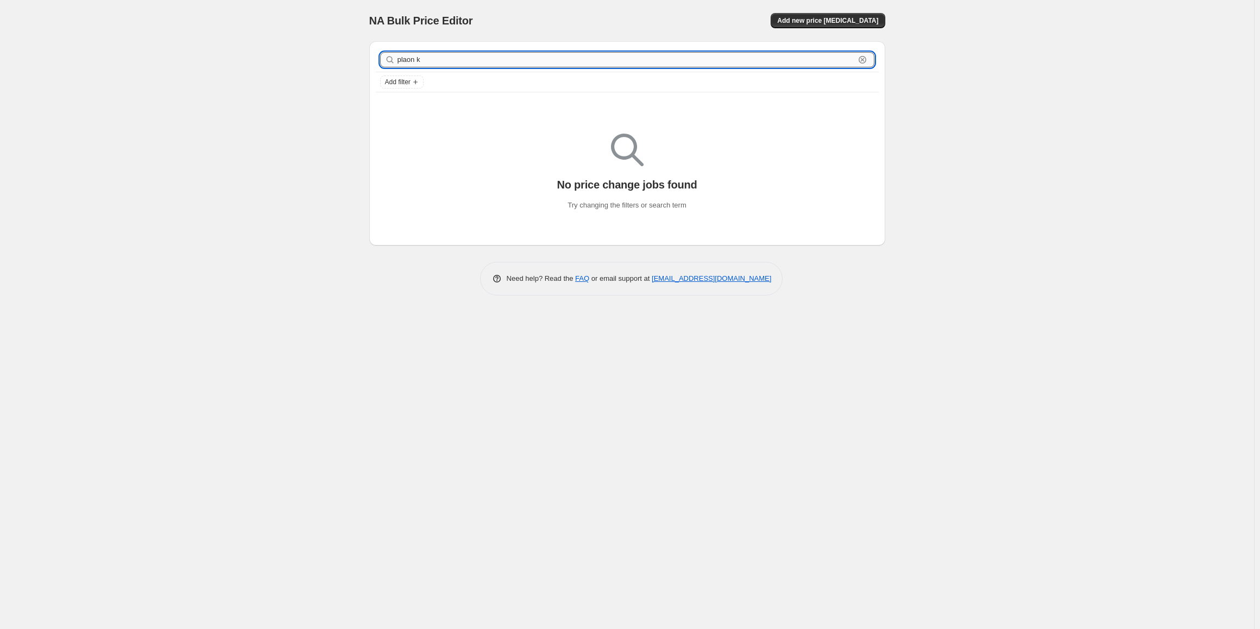
click at [400, 59] on input "plaon k" at bounding box center [626, 59] width 457 height 15
type input "plain k"
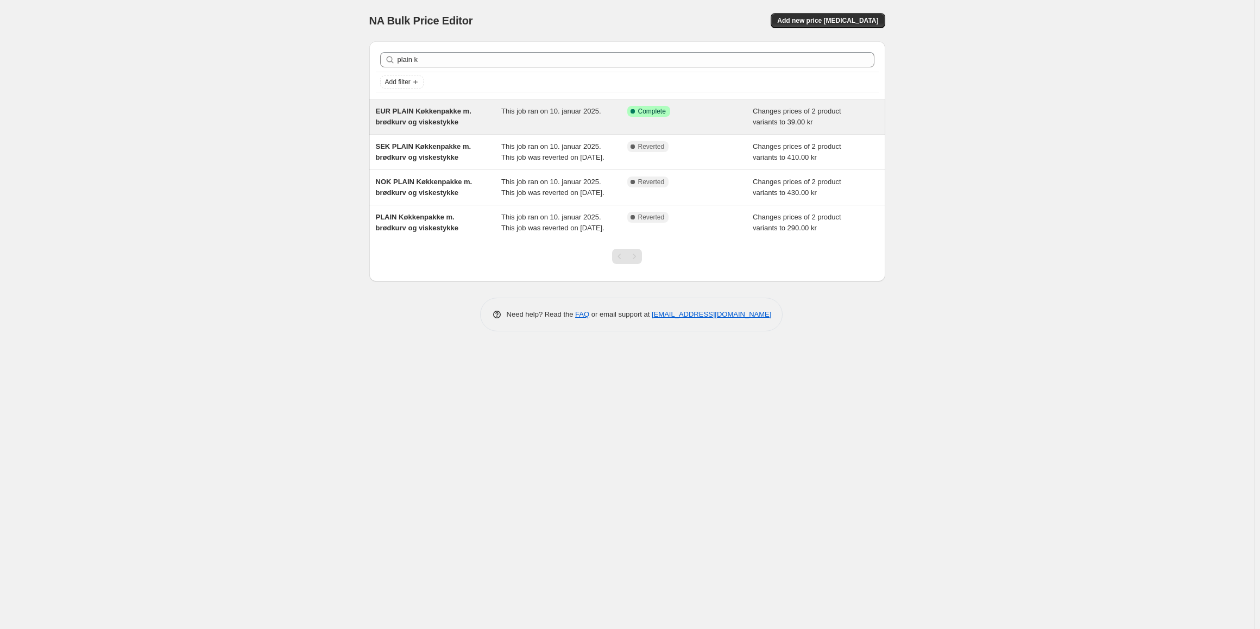
click at [510, 112] on span "This job ran on 10. januar 2025." at bounding box center [551, 111] width 100 height 8
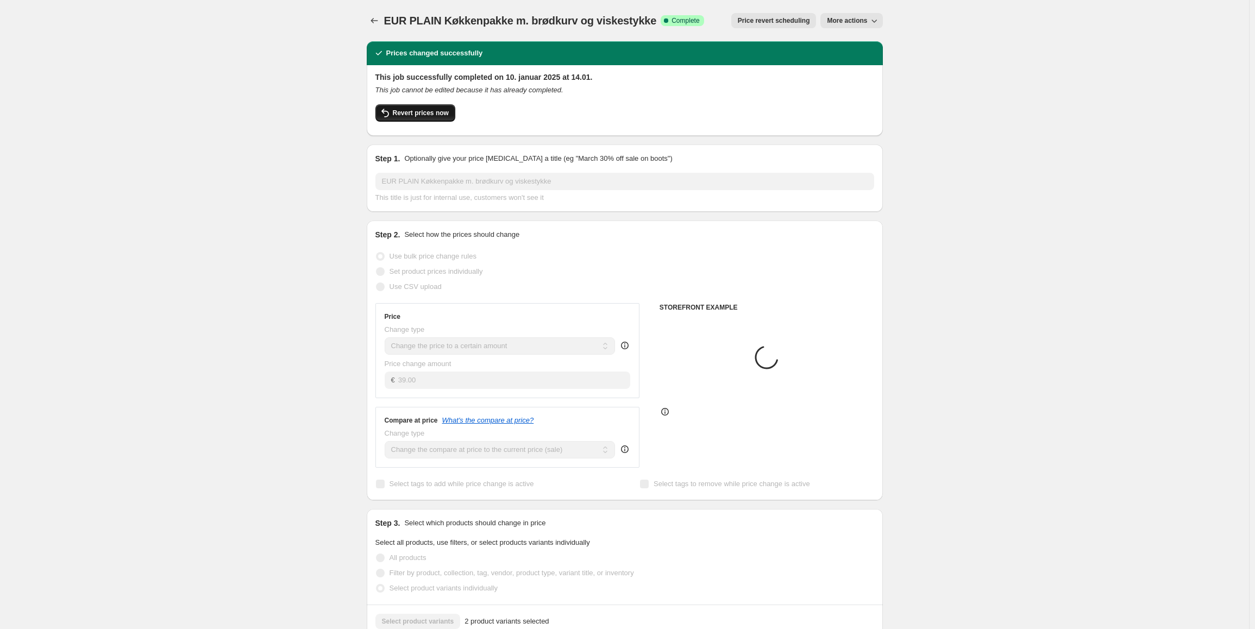
click at [437, 115] on span "Revert prices now" at bounding box center [421, 113] width 56 height 9
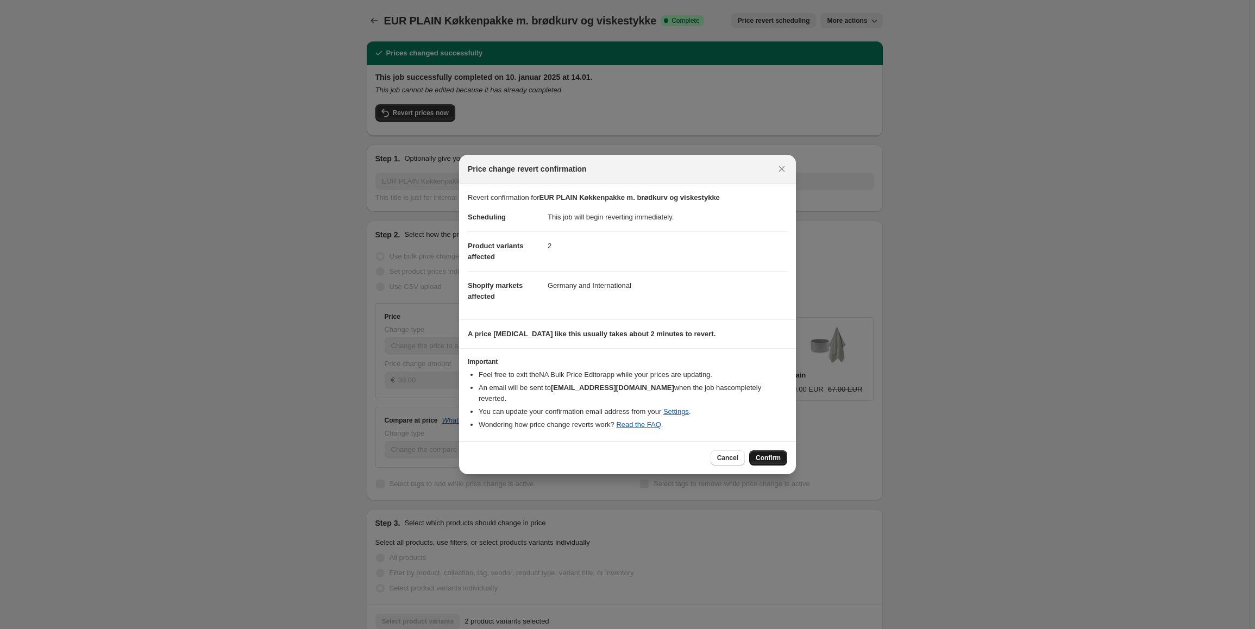
click at [763, 450] on button "Confirm" at bounding box center [768, 457] width 38 height 15
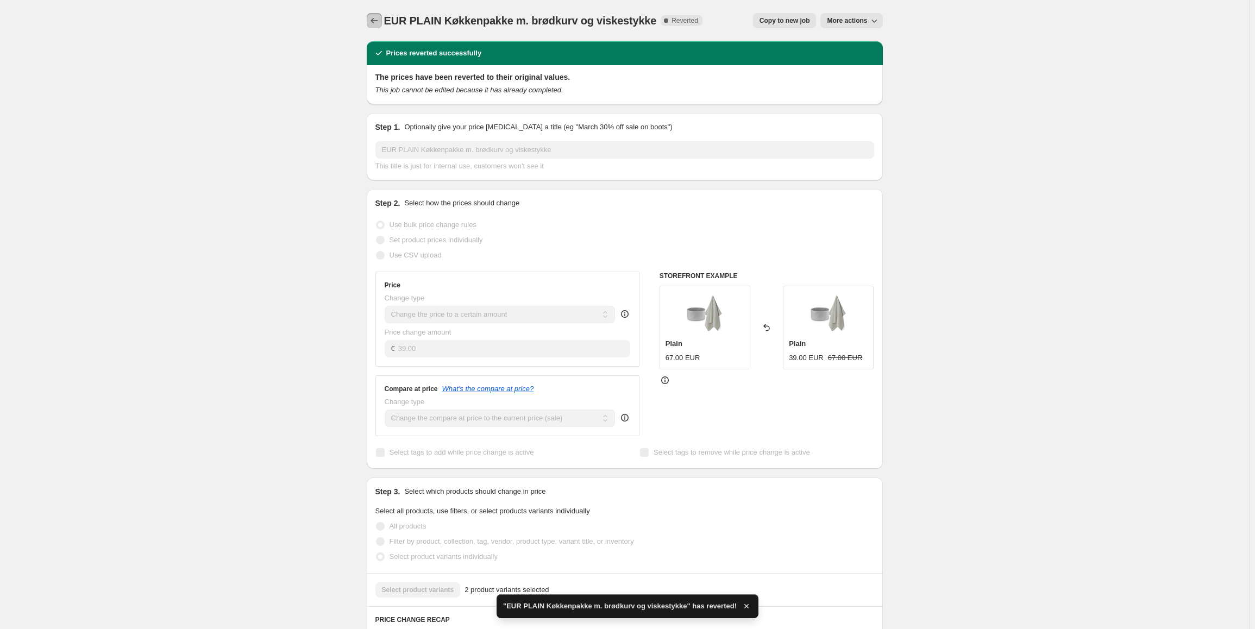
click at [377, 20] on icon "Price change jobs" at bounding box center [374, 20] width 11 height 11
